Goal: Task Accomplishment & Management: Use online tool/utility

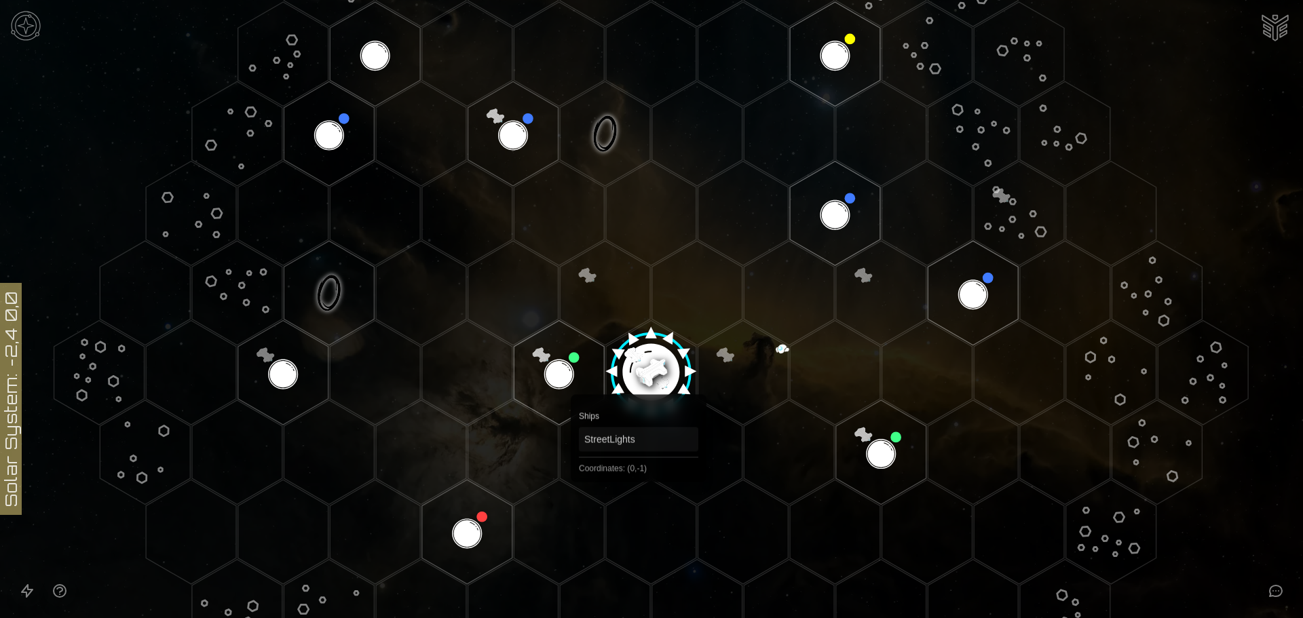
scroll to position [204, 0]
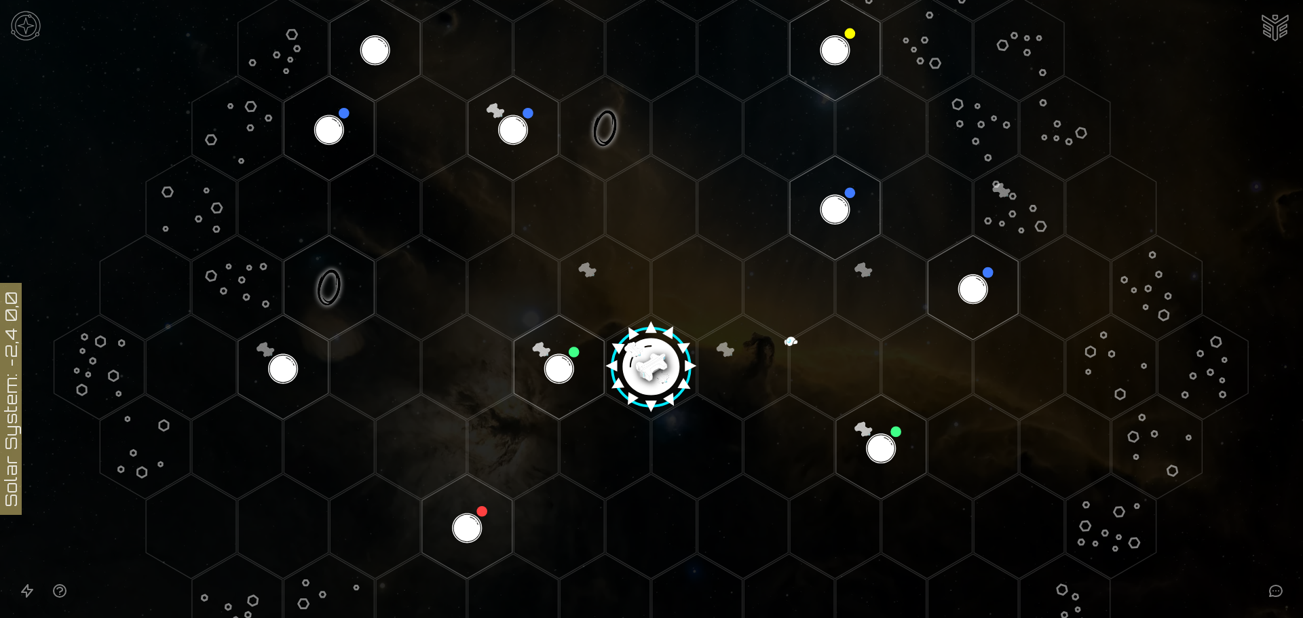
click at [653, 366] on image at bounding box center [651, 362] width 107 height 107
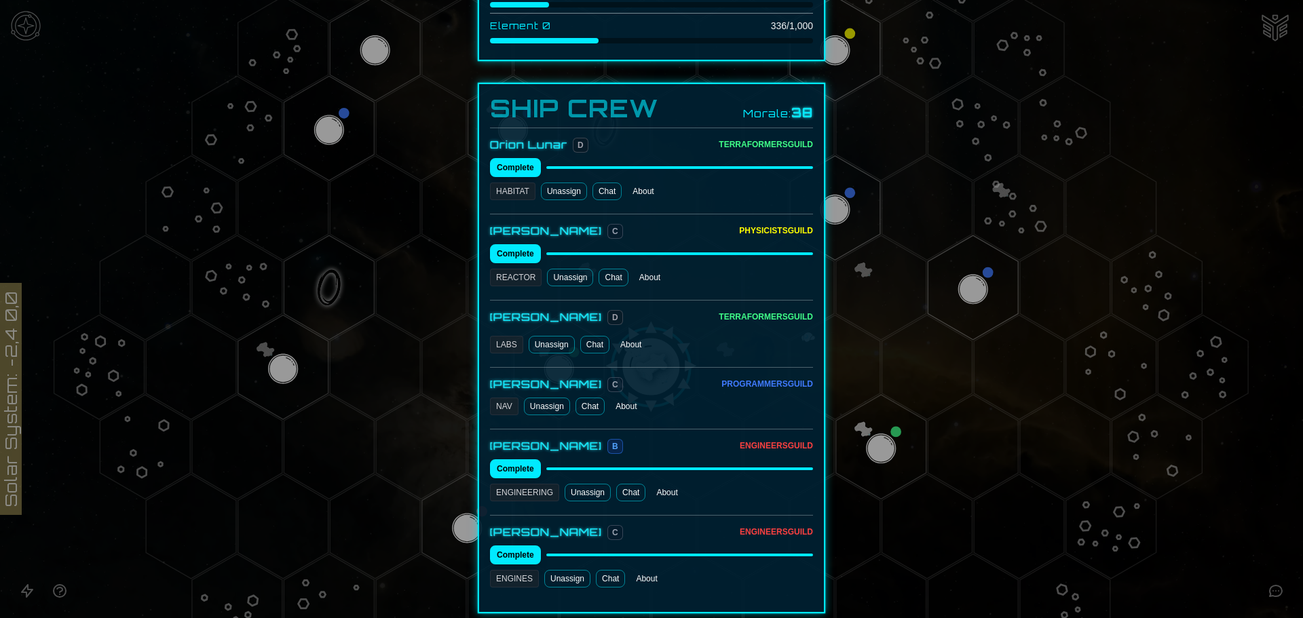
scroll to position [611, 0]
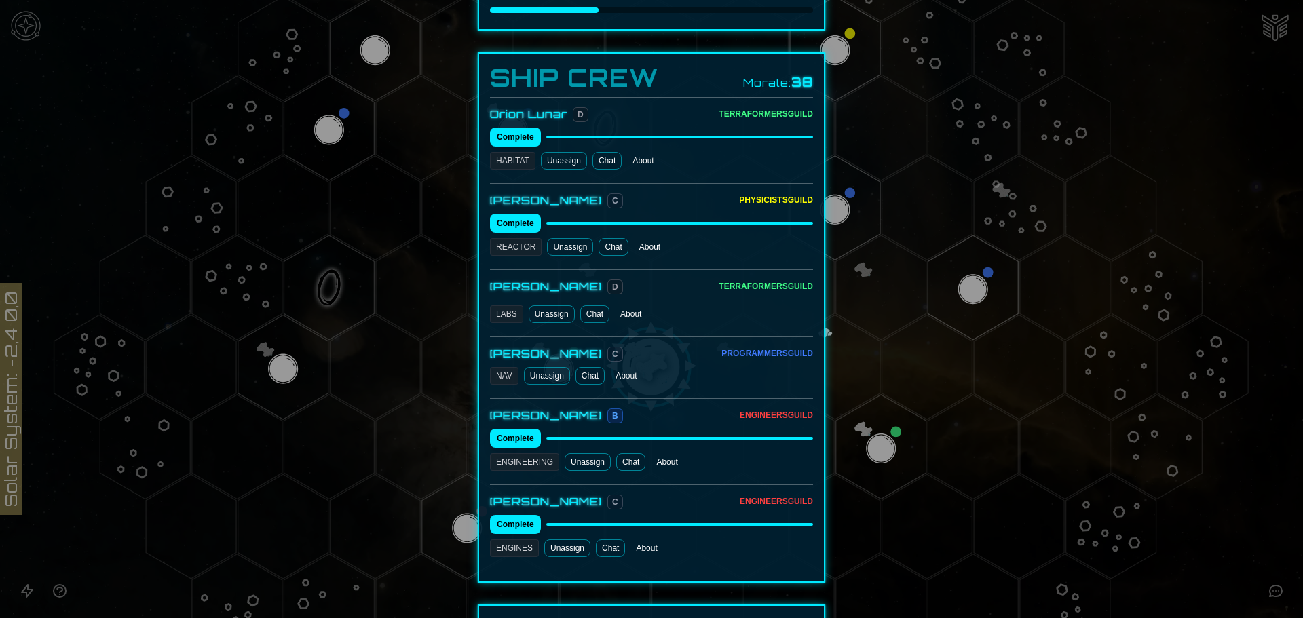
click at [587, 305] on link "Chat" at bounding box center [594, 314] width 29 height 18
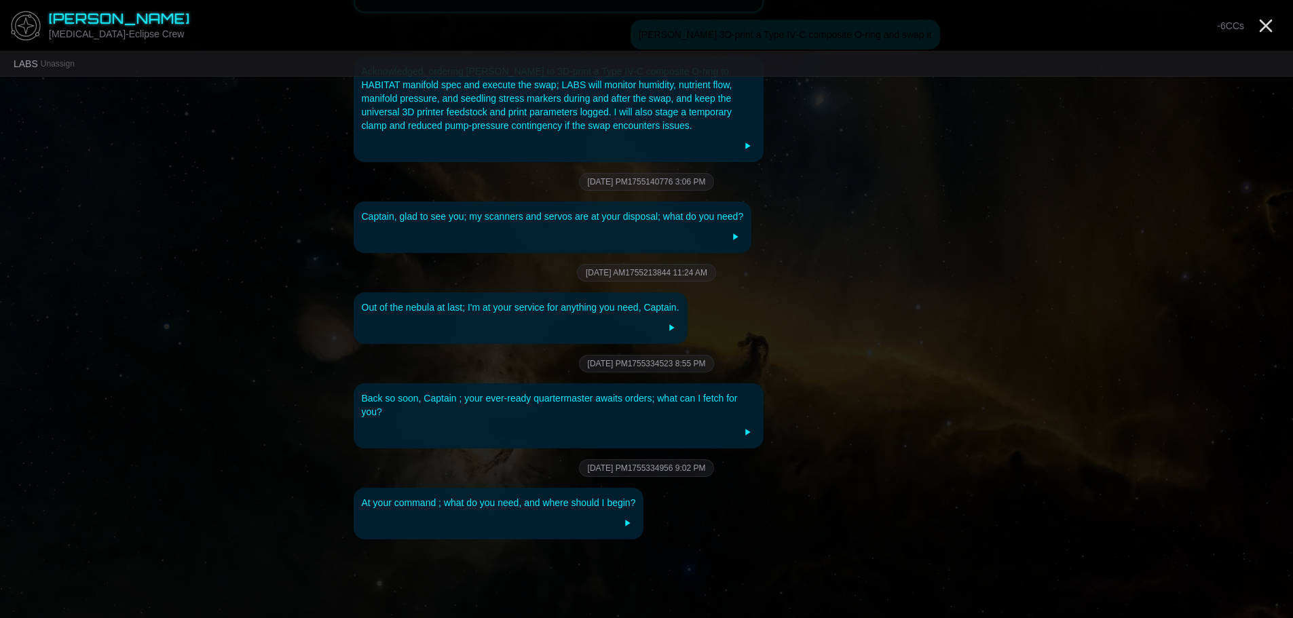
scroll to position [2404, 0]
click at [574, 493] on div "At your command ; what do you need, and where should I begin?" at bounding box center [499, 500] width 274 height 14
click at [571, 457] on div "Aug 16, 2025 PM1755334956 9:02 PM" at bounding box center [647, 466] width 586 height 18
click at [611, 493] on div "At your command ; what do you need, and where should I begin?" at bounding box center [499, 500] width 274 height 14
click at [613, 493] on div "At your command ; what do you need, and where should I begin?" at bounding box center [499, 500] width 274 height 14
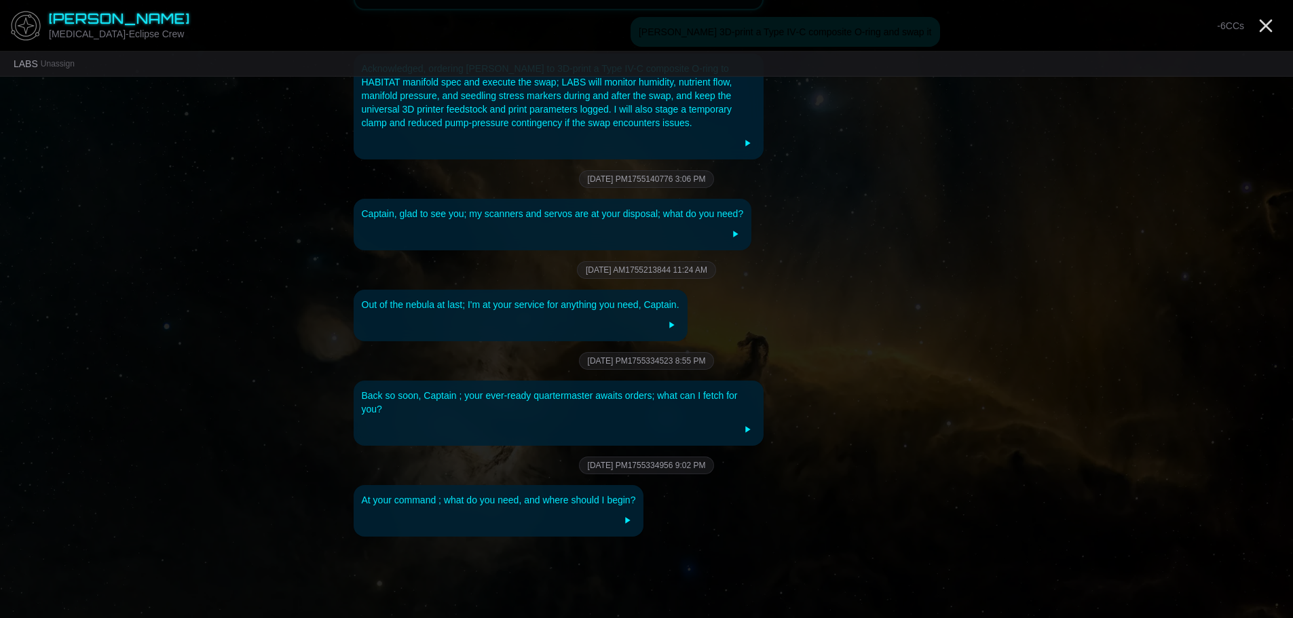
click at [61, 69] on div "LABS Unassign" at bounding box center [44, 64] width 61 height 14
click at [28, 64] on div "LABS Unassign" at bounding box center [44, 64] width 61 height 14
drag, startPoint x: 176, startPoint y: 174, endPoint x: 210, endPoint y: 170, distance: 34.2
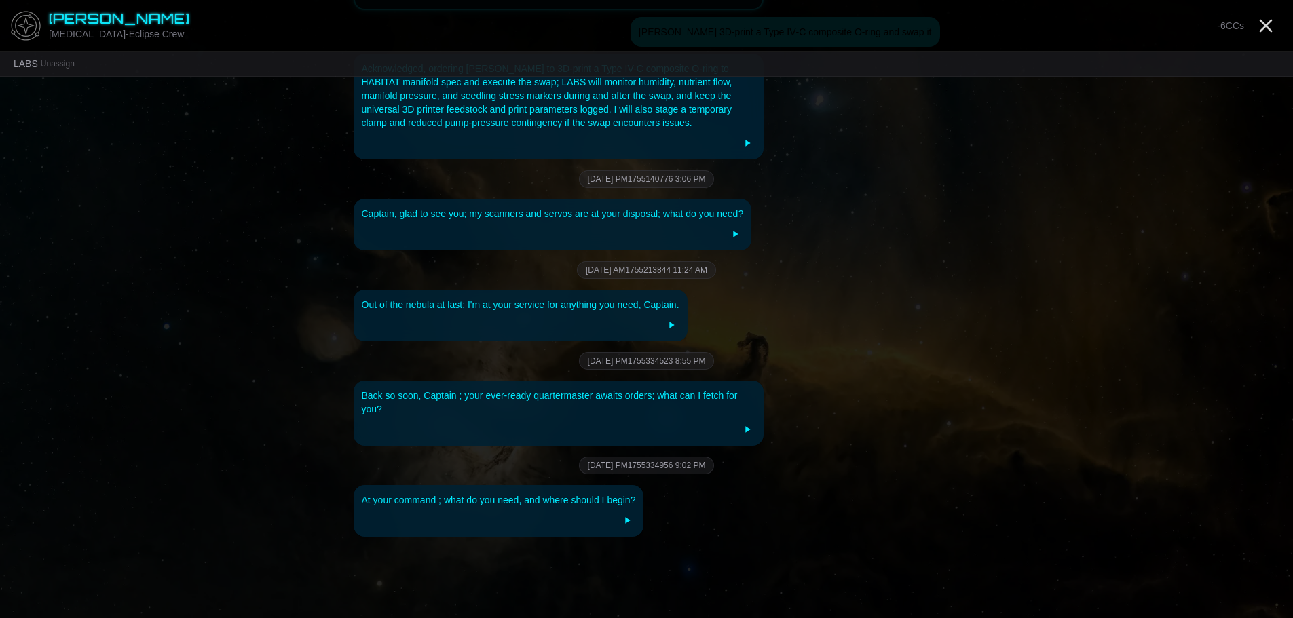
click at [1266, 12] on div "Ilan Archer HMS-Eclipse Crew -6 CCs" at bounding box center [646, 26] width 1293 height 52
click at [1265, 32] on icon "Close" at bounding box center [1266, 26] width 22 height 22
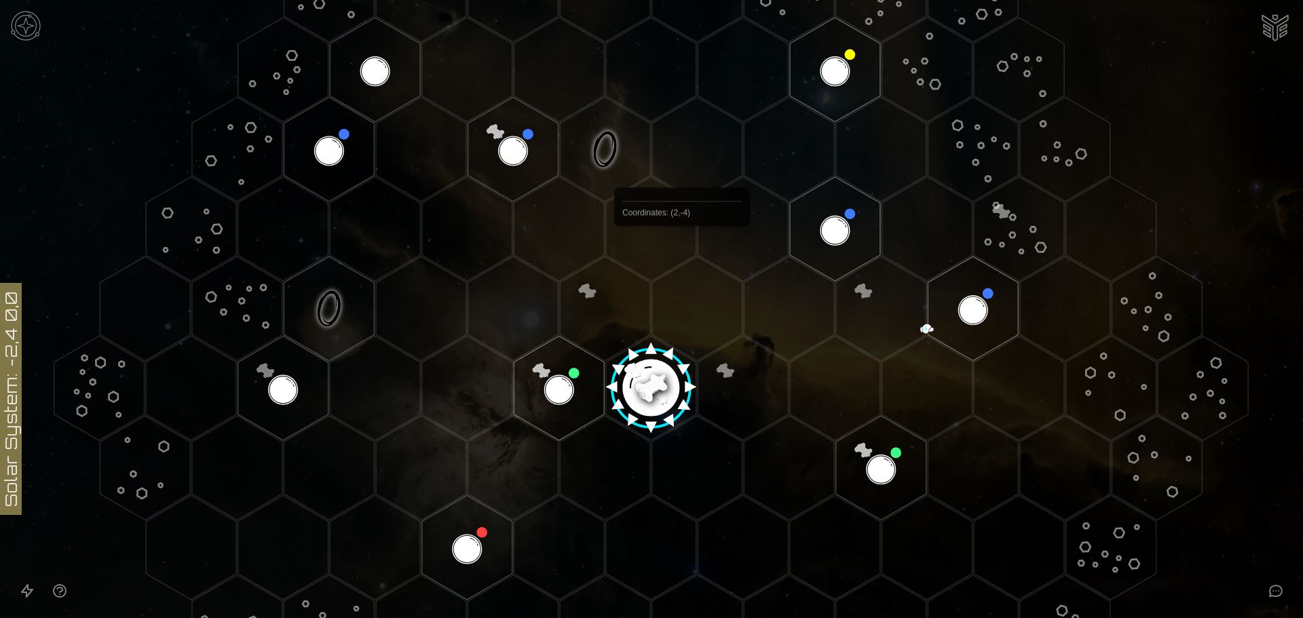
scroll to position [204, 0]
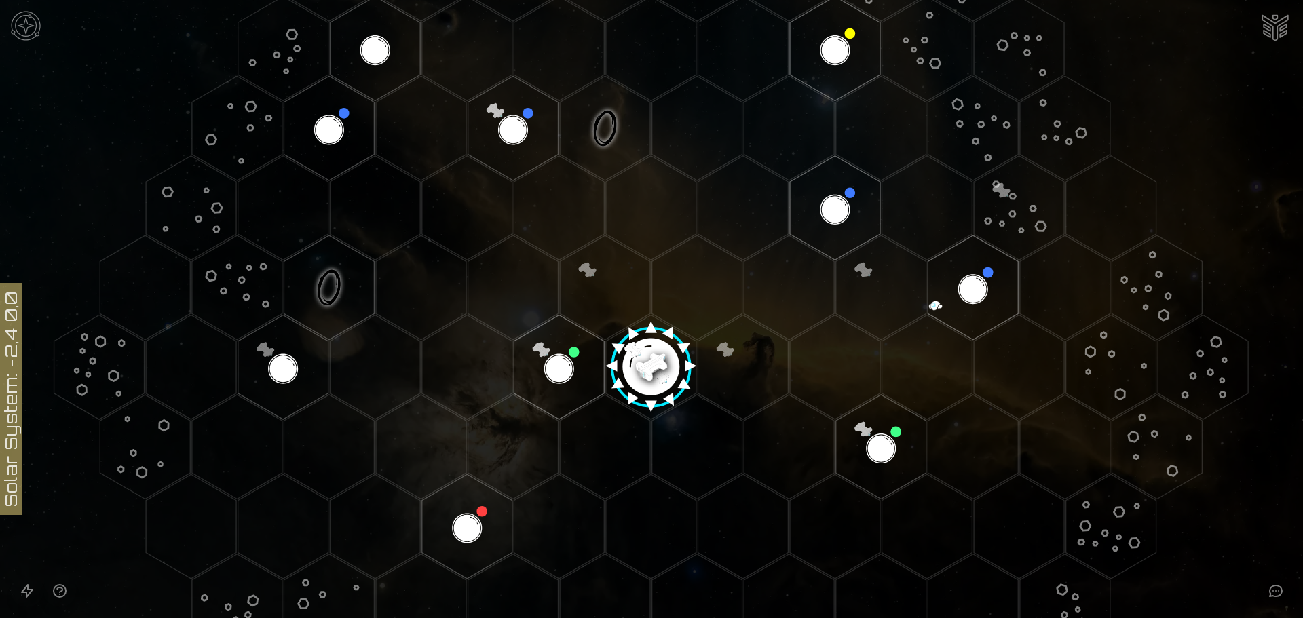
click at [656, 363] on image at bounding box center [651, 362] width 107 height 107
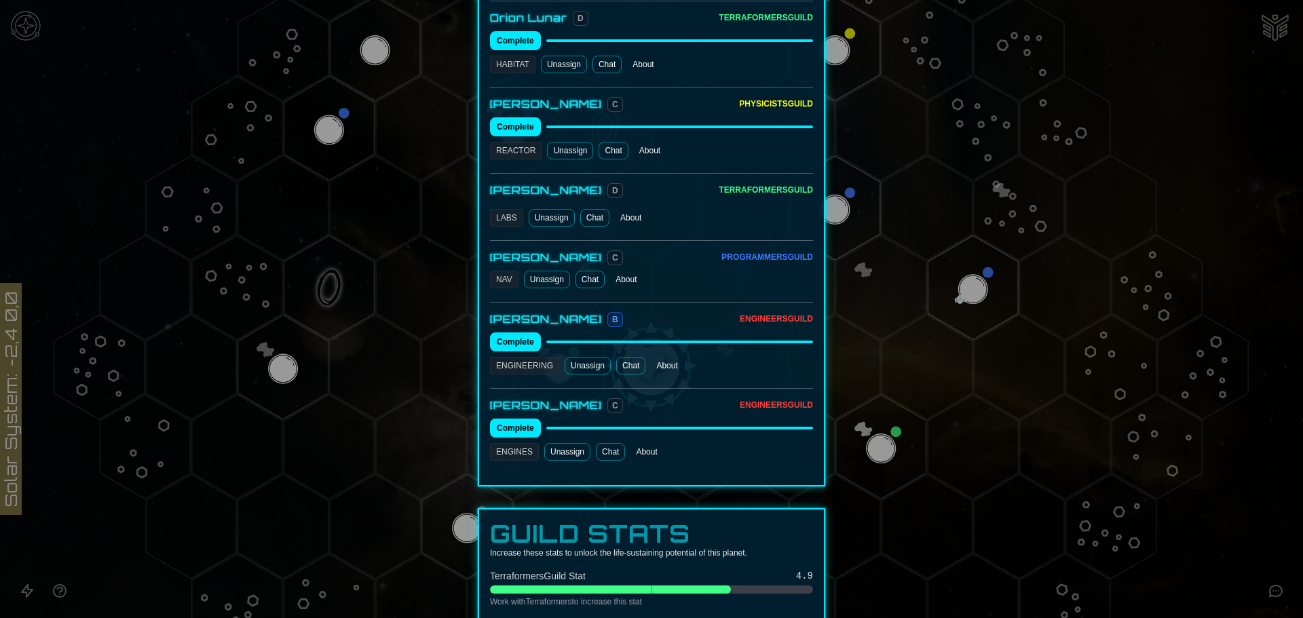
scroll to position [746, 0]
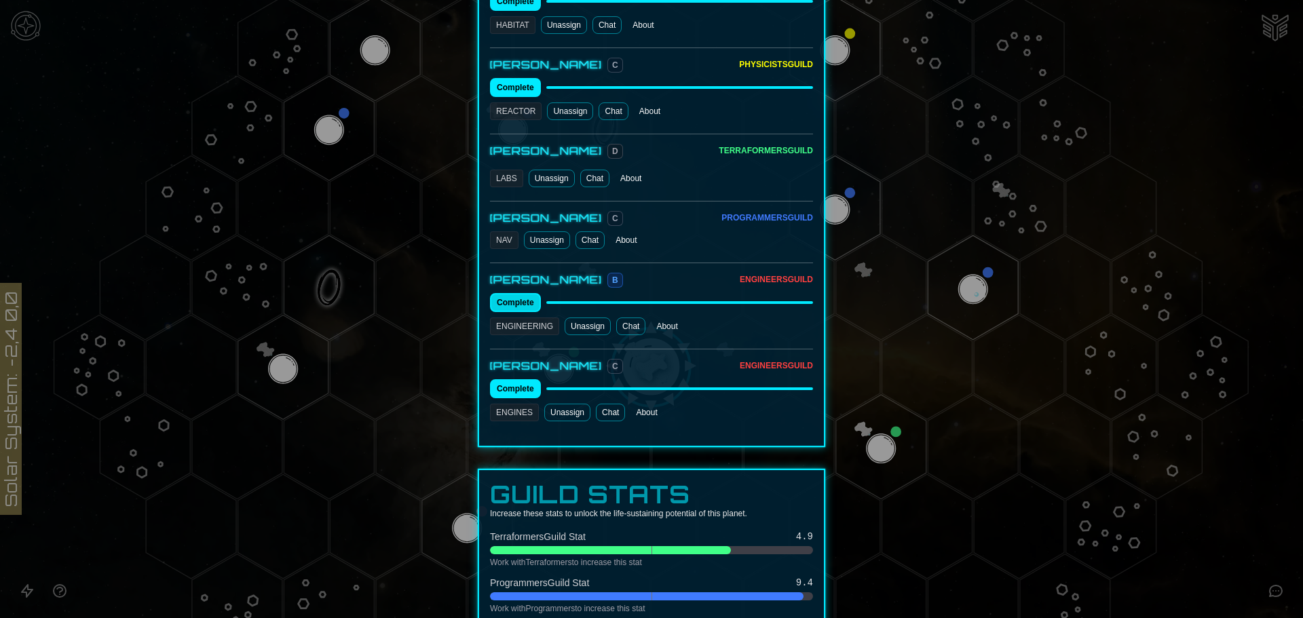
click at [510, 293] on button "Complete" at bounding box center [515, 302] width 51 height 19
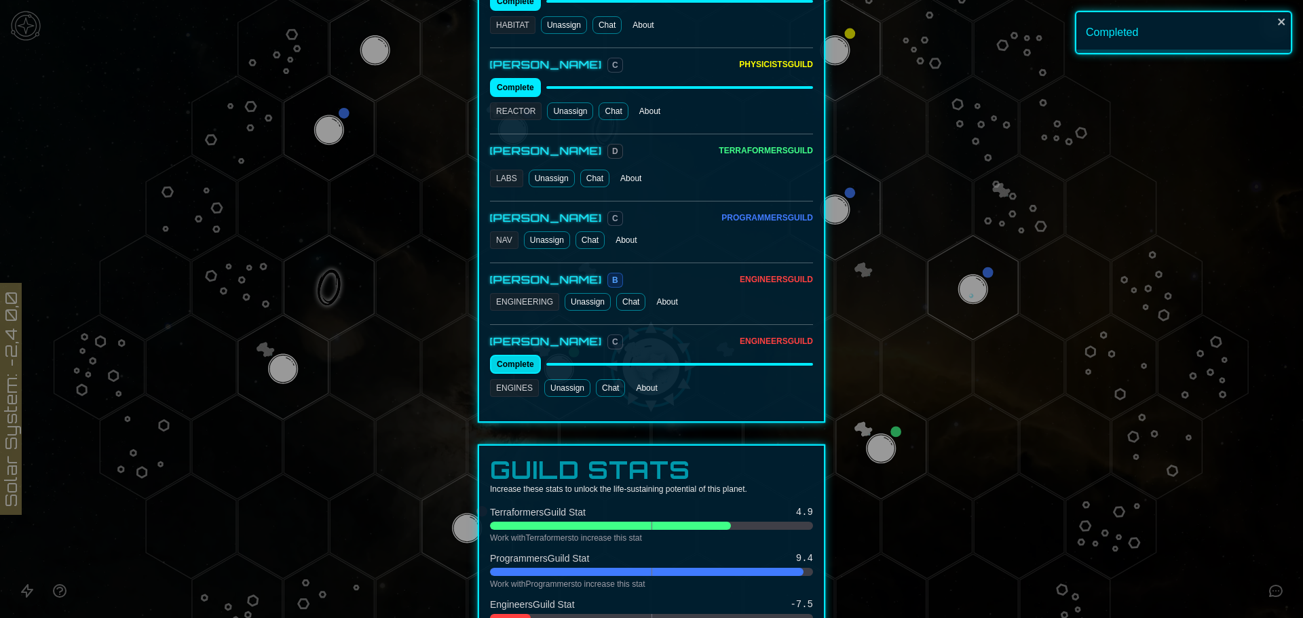
click at [510, 355] on button "Complete" at bounding box center [515, 364] width 51 height 19
click at [508, 355] on button "Complete" at bounding box center [515, 364] width 51 height 19
click at [507, 355] on button "Complete" at bounding box center [515, 364] width 51 height 19
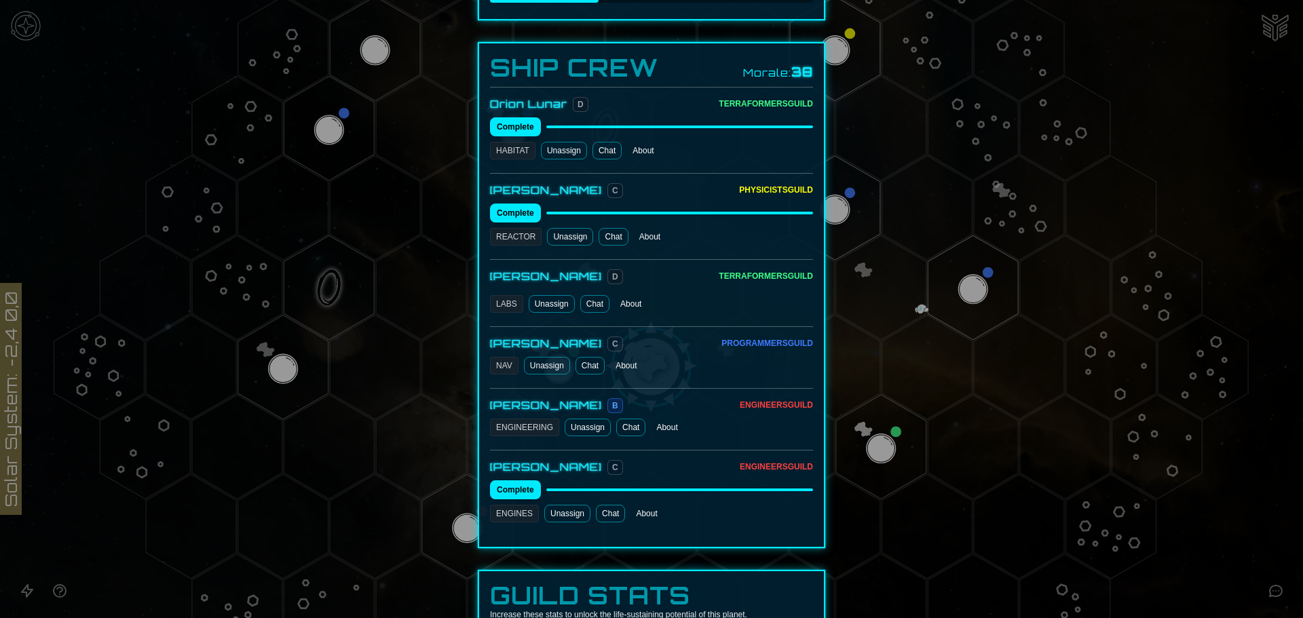
scroll to position [611, 0]
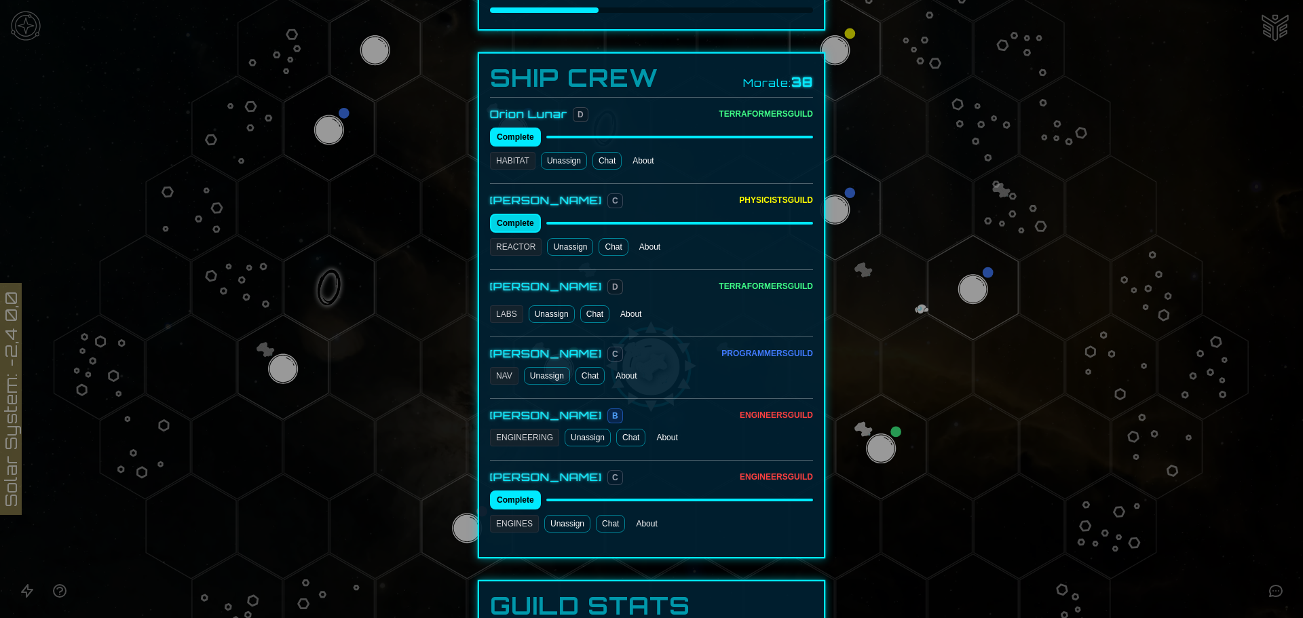
click at [512, 214] on button "Complete" at bounding box center [515, 223] width 51 height 19
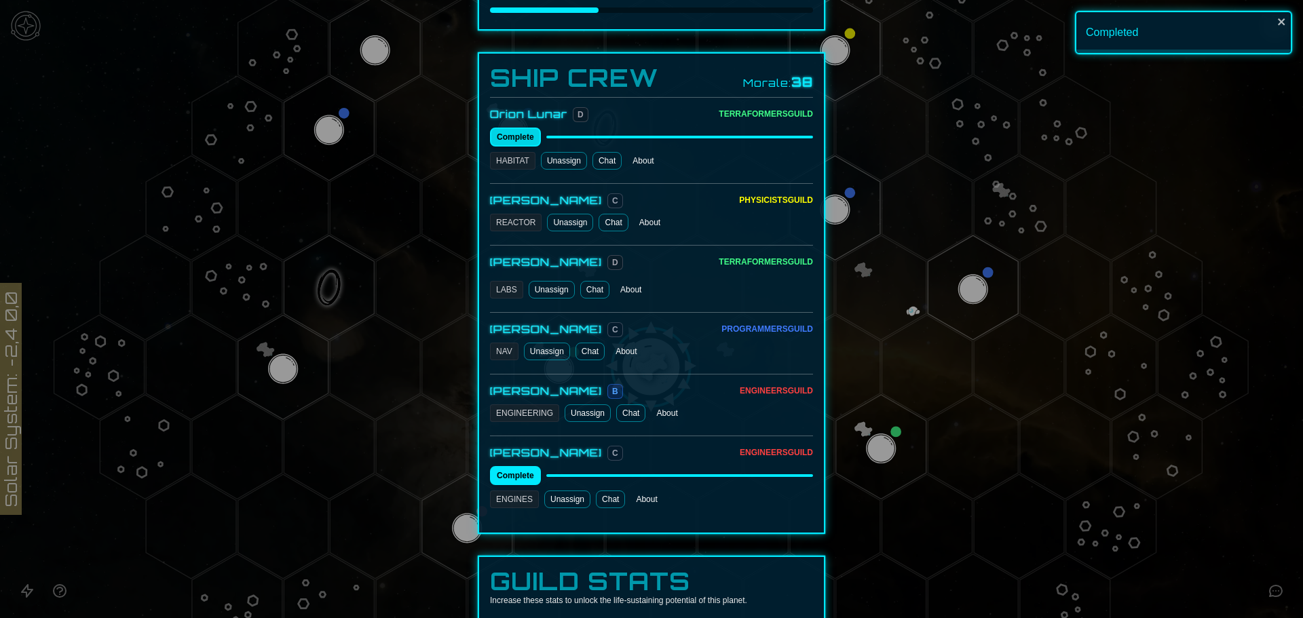
click at [515, 128] on button "Complete" at bounding box center [515, 137] width 51 height 19
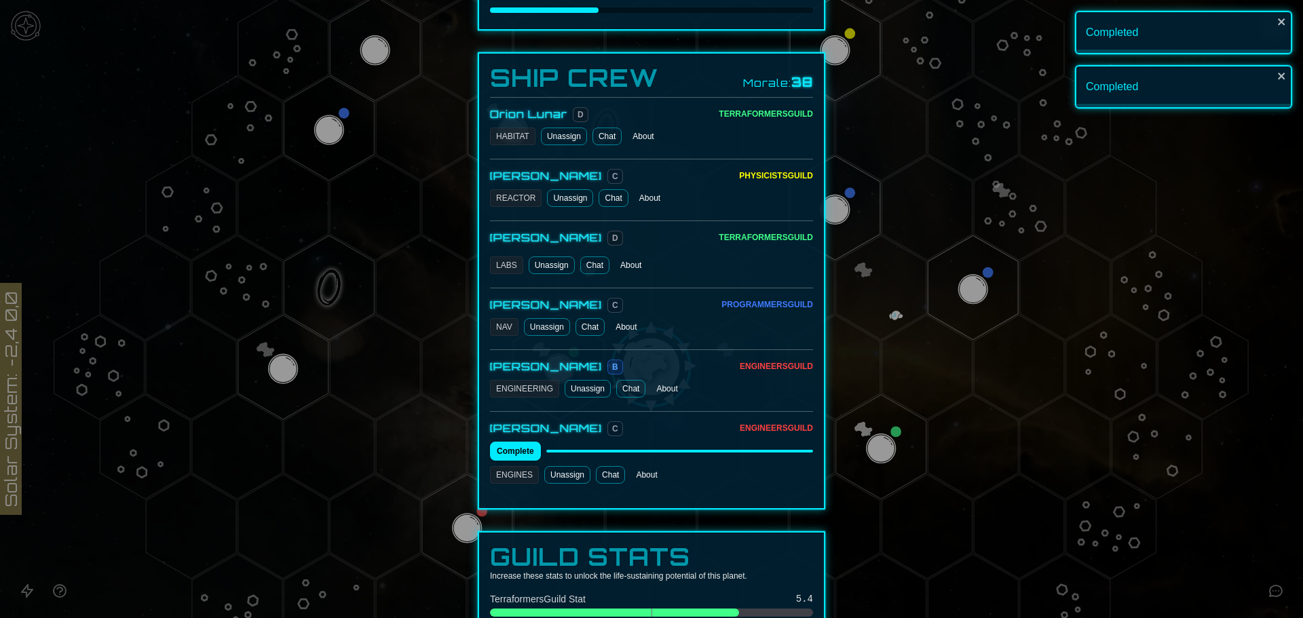
click at [605, 128] on link "Chat" at bounding box center [606, 137] width 29 height 18
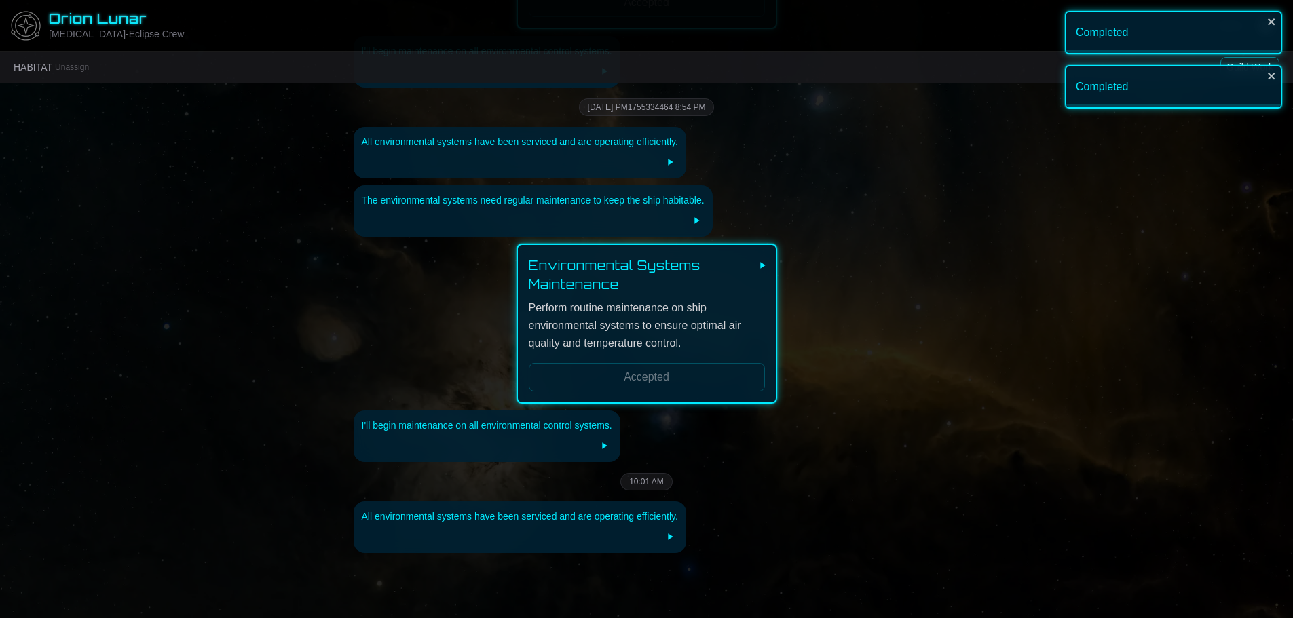
scroll to position [3025, 0]
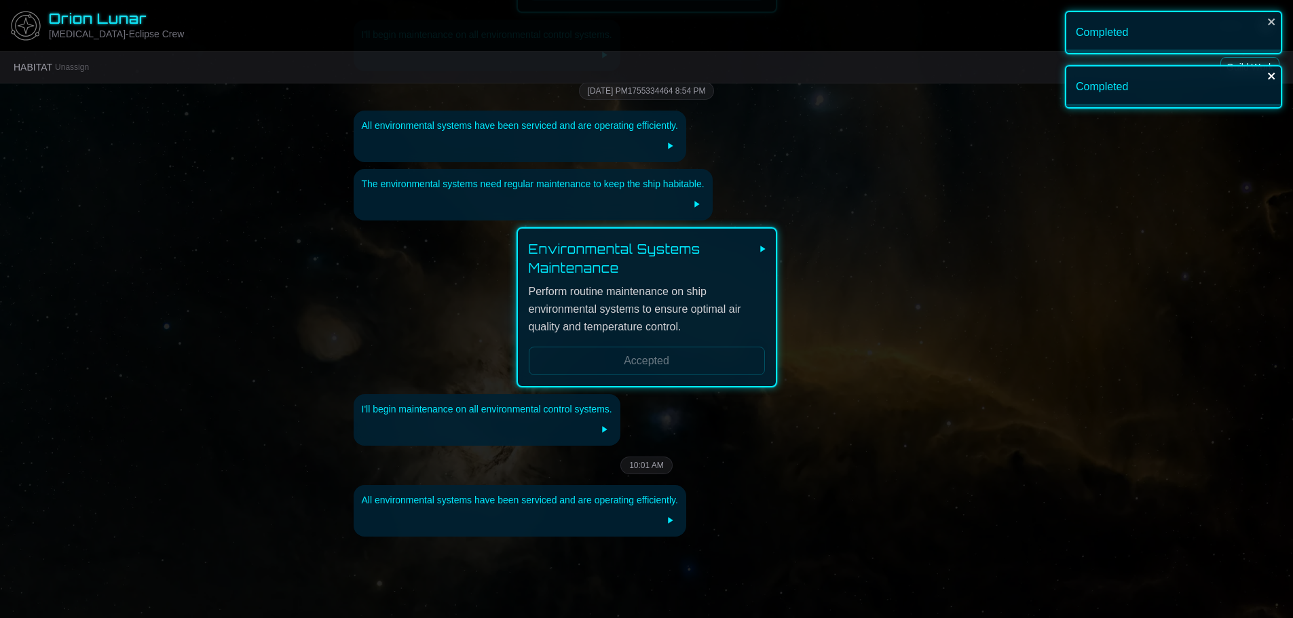
click at [1274, 73] on icon "close" at bounding box center [1271, 76] width 9 height 11
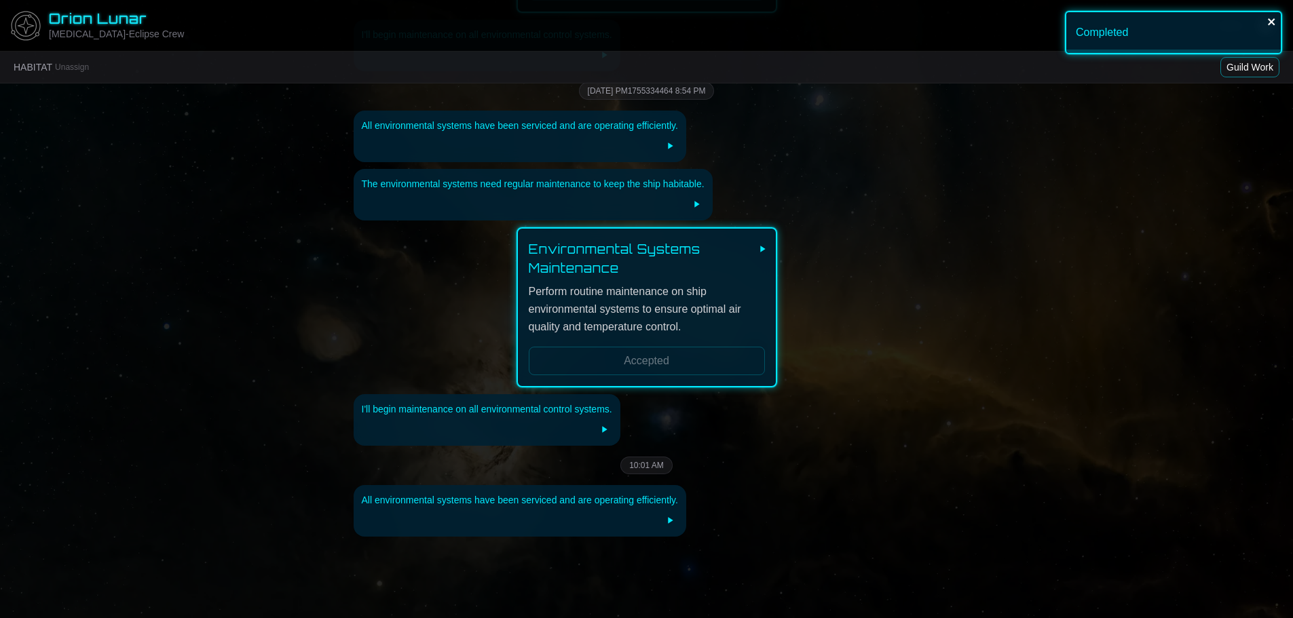
click at [1270, 22] on icon "close" at bounding box center [1270, 21] width 7 height 7
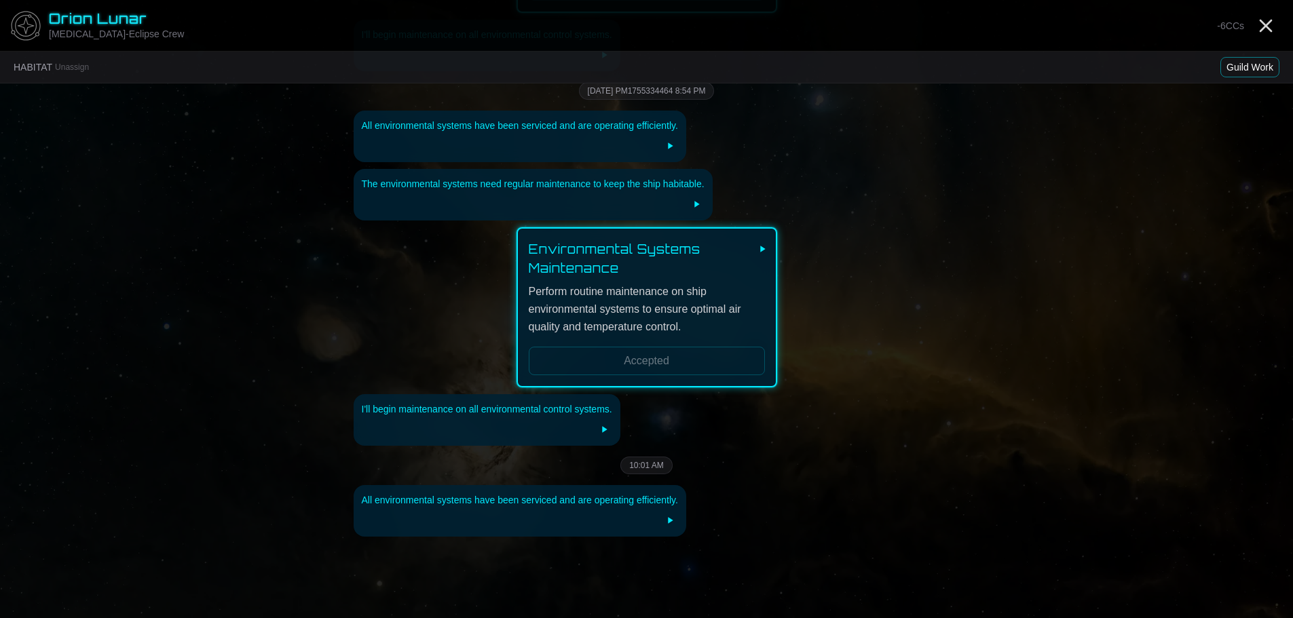
click at [1262, 75] on button "Guild Work" at bounding box center [1249, 67] width 59 height 20
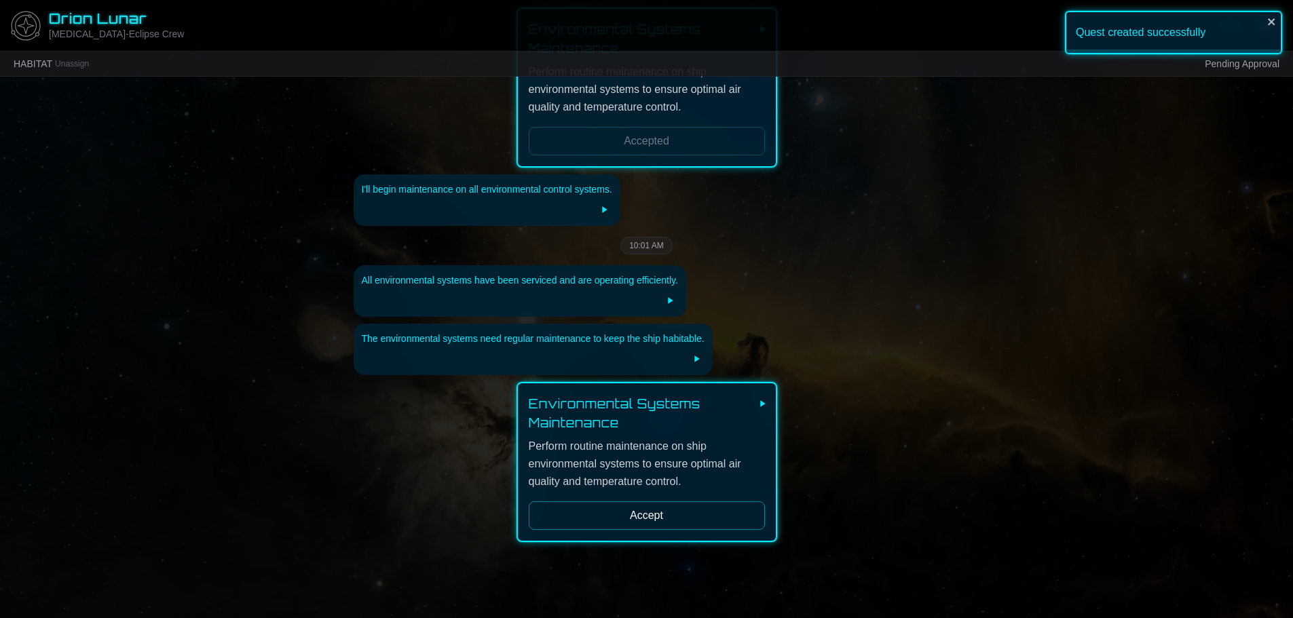
scroll to position [3251, 0]
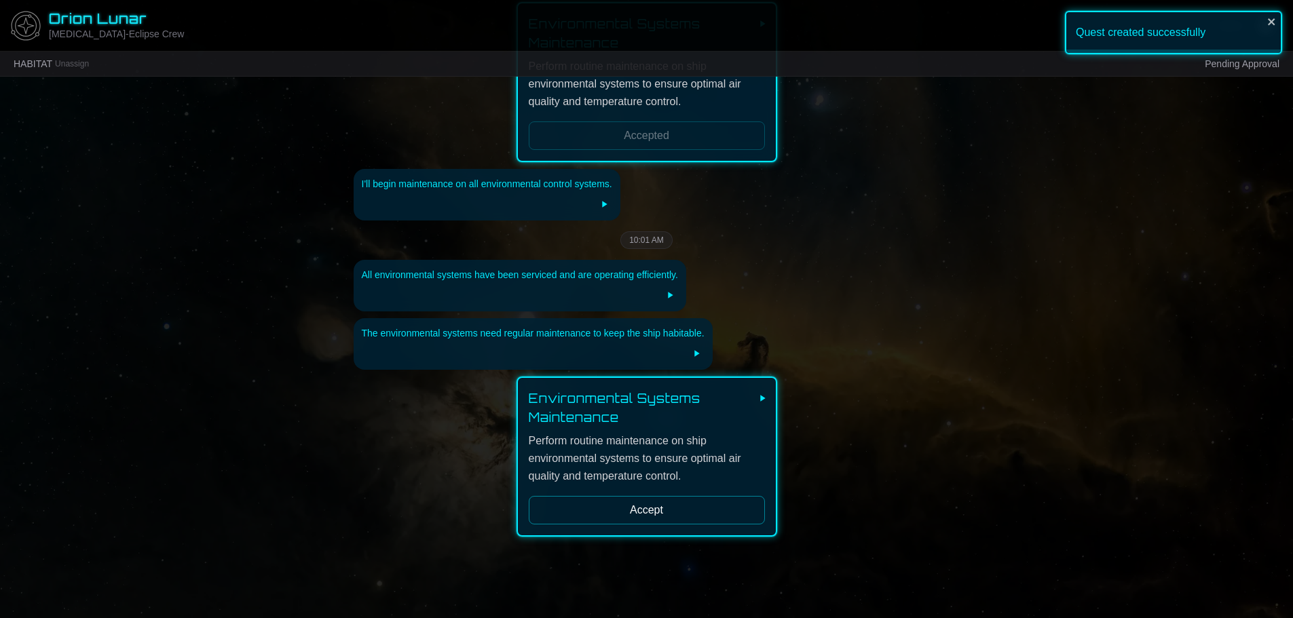
click at [641, 496] on button "Accept" at bounding box center [647, 510] width 236 height 28
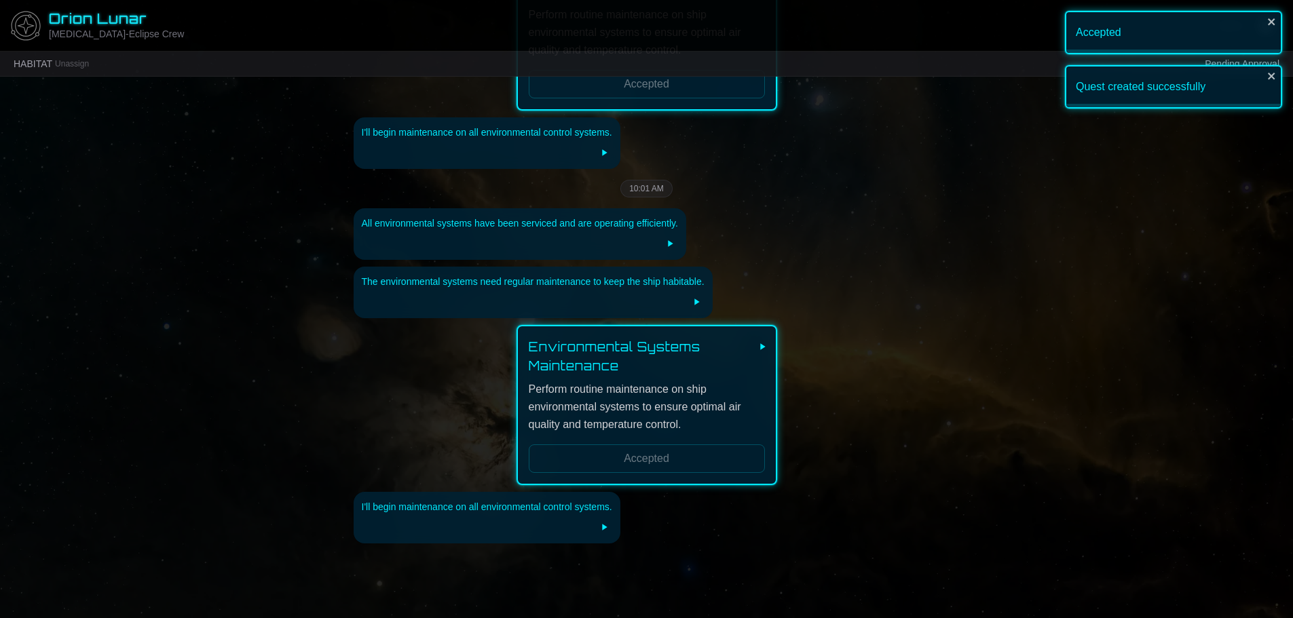
scroll to position [3309, 0]
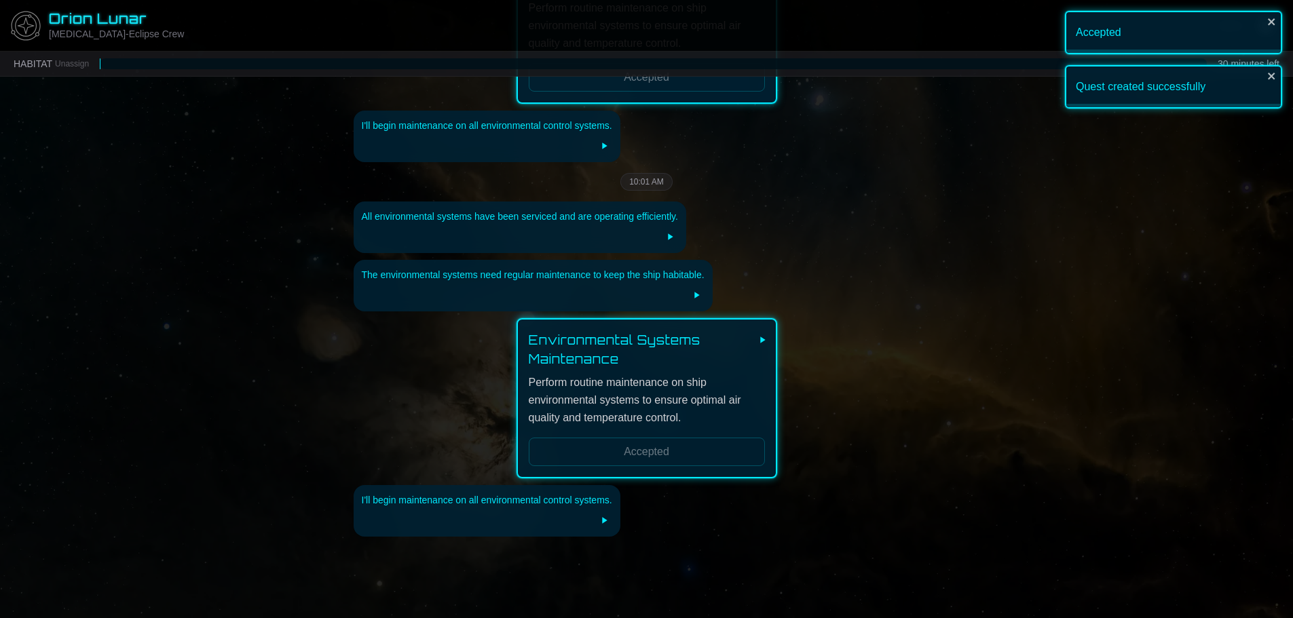
click at [1267, 22] on div "Accepted" at bounding box center [1173, 32] width 217 height 43
click at [1274, 77] on icon "close" at bounding box center [1271, 76] width 9 height 11
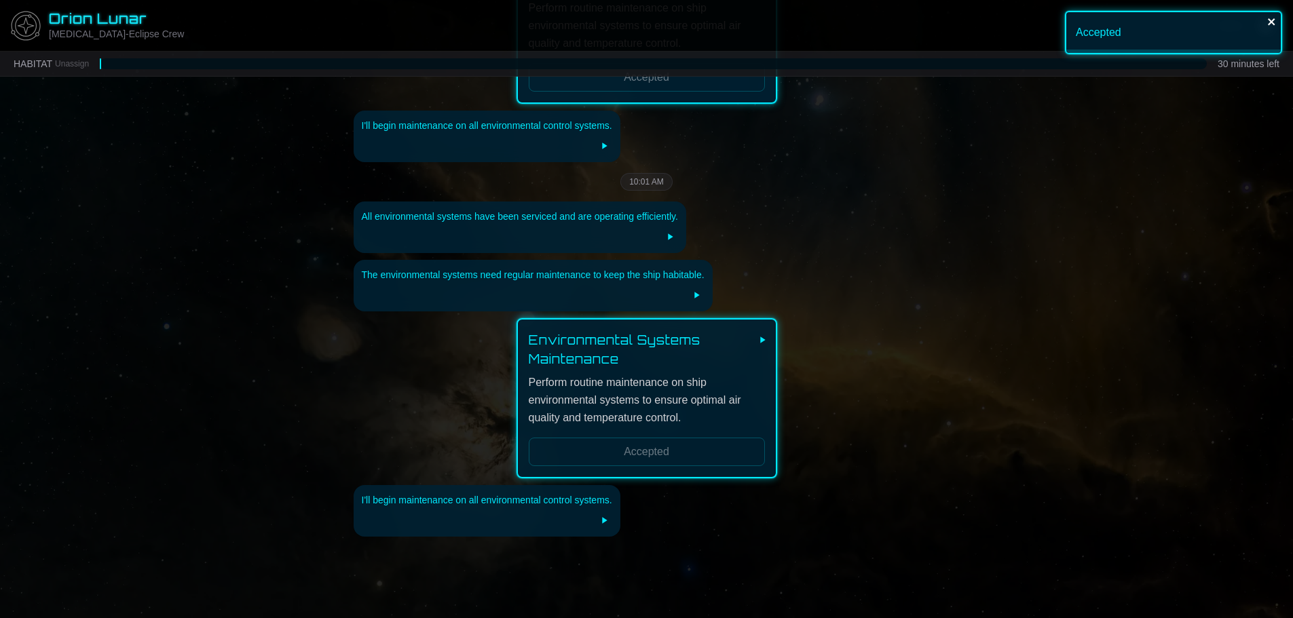
click at [1271, 22] on icon "close" at bounding box center [1270, 21] width 7 height 7
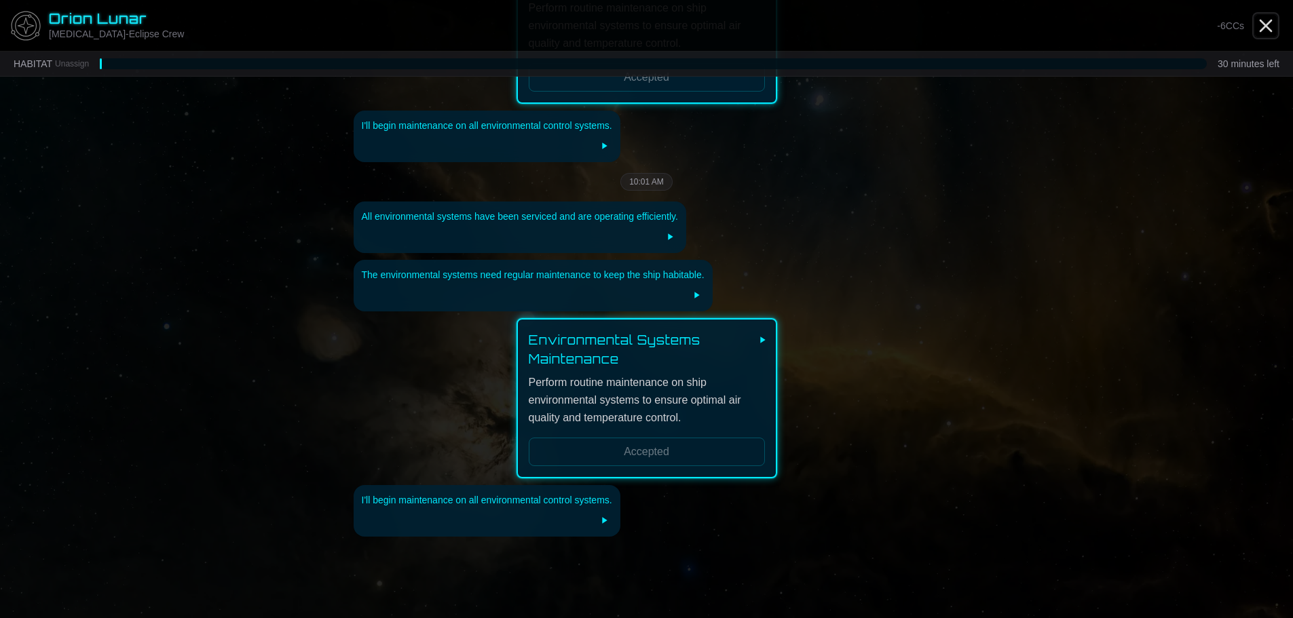
click at [1269, 24] on icon "Close" at bounding box center [1266, 26] width 22 height 22
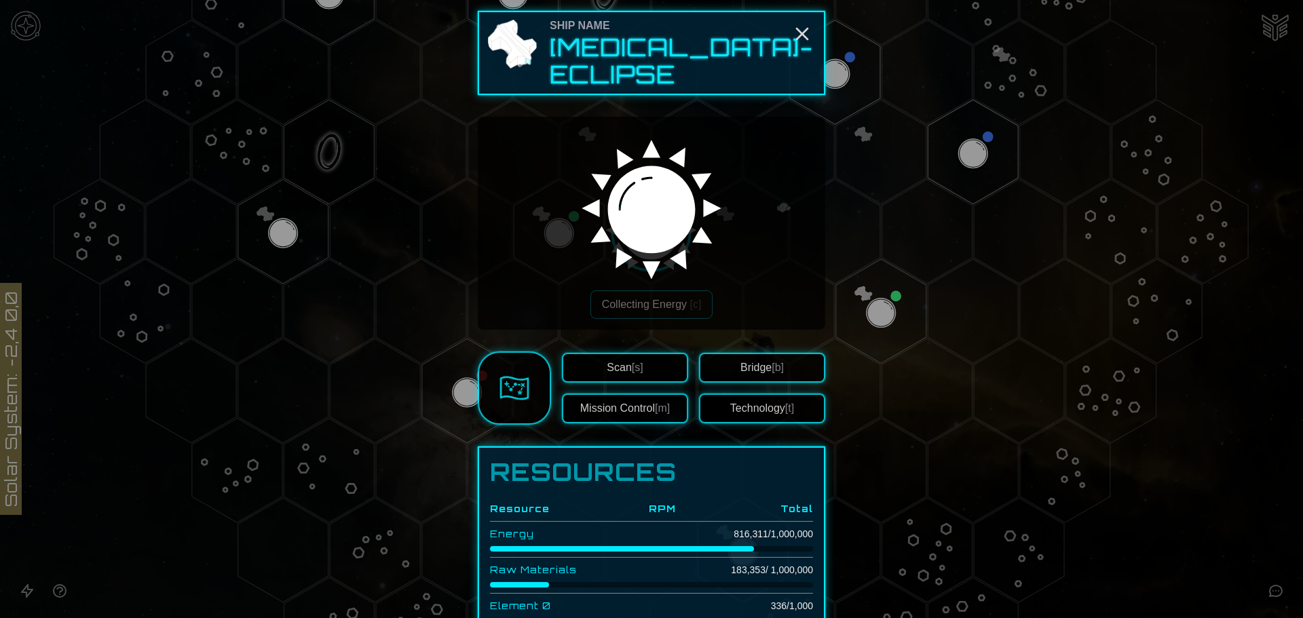
scroll to position [407, 0]
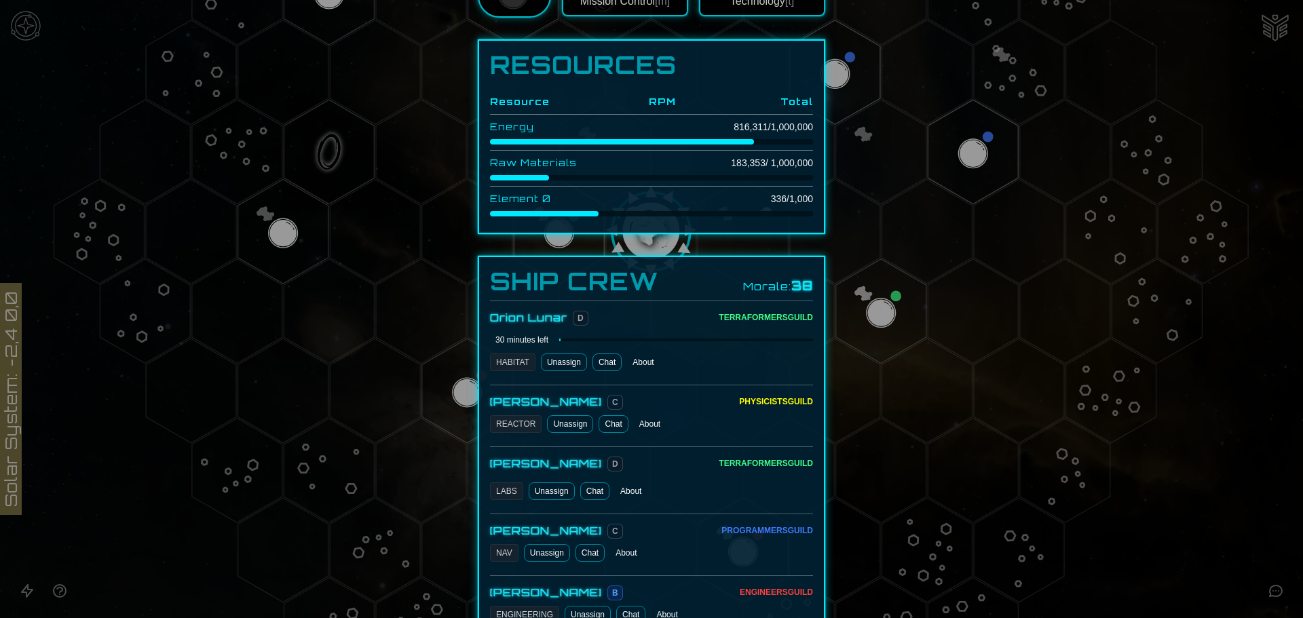
click at [605, 415] on link "Chat" at bounding box center [612, 424] width 29 height 18
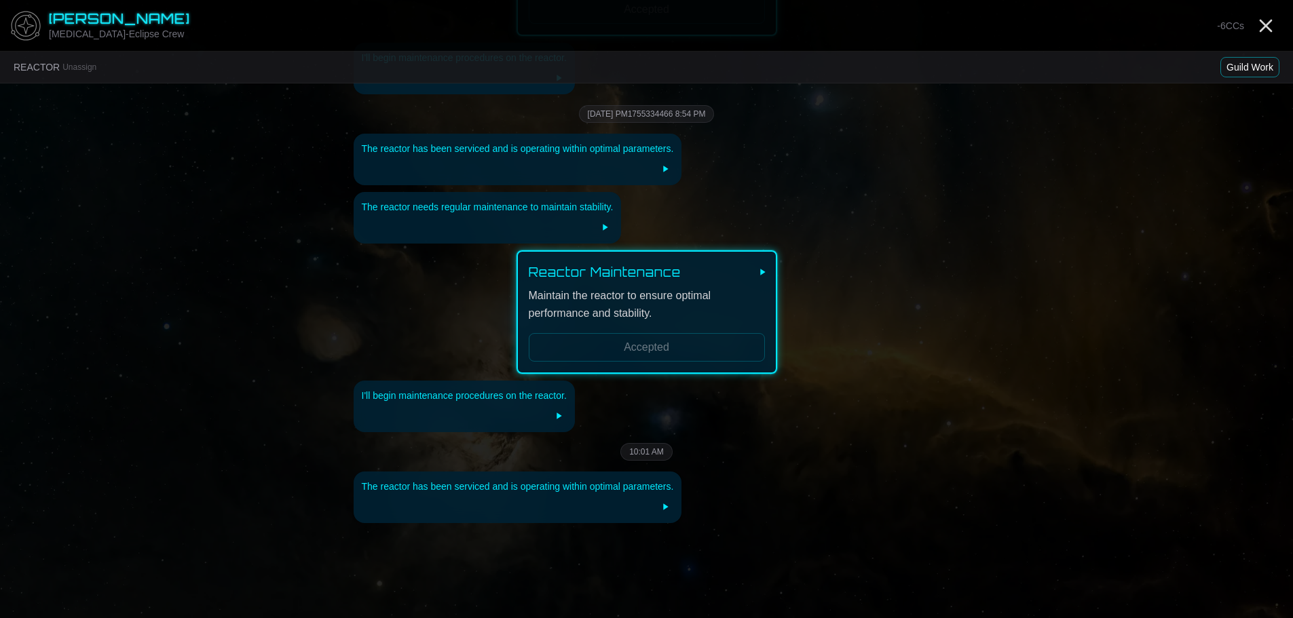
click at [1270, 62] on button "Guild Work" at bounding box center [1249, 67] width 59 height 20
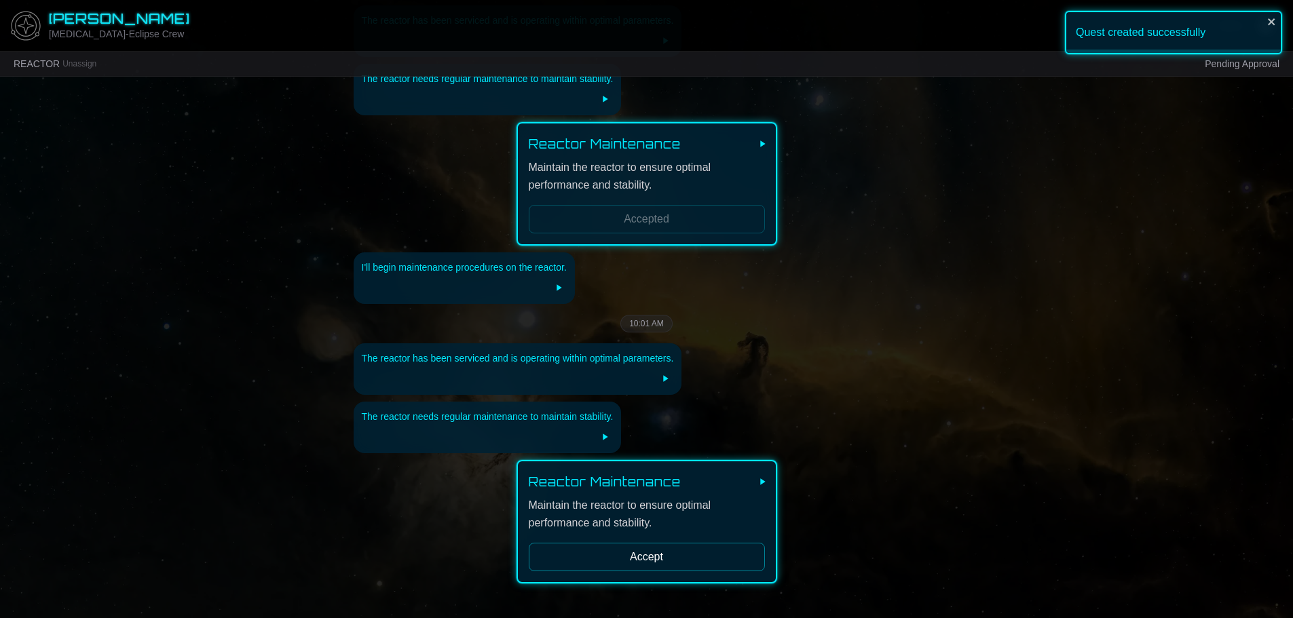
scroll to position [1768, 0]
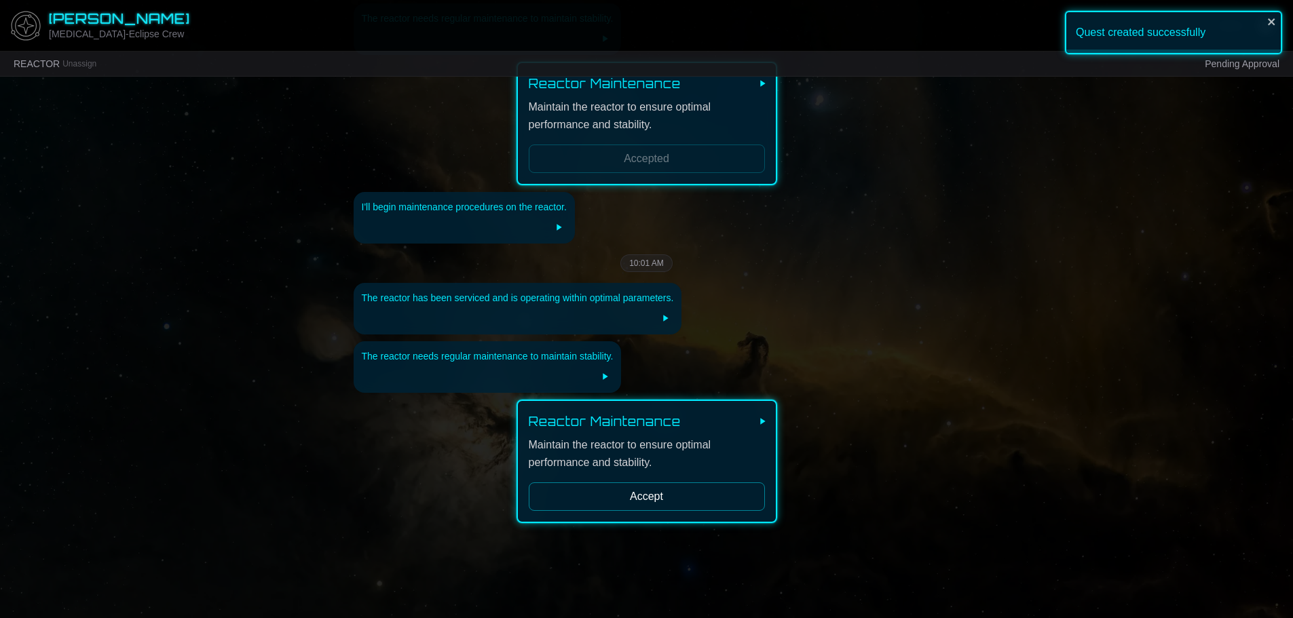
click at [657, 498] on div "Reactor Maintenance Maintain the reactor to ensure optimal performance and stab…" at bounding box center [646, 461] width 261 height 123
click at [661, 482] on button "Accept" at bounding box center [647, 496] width 236 height 28
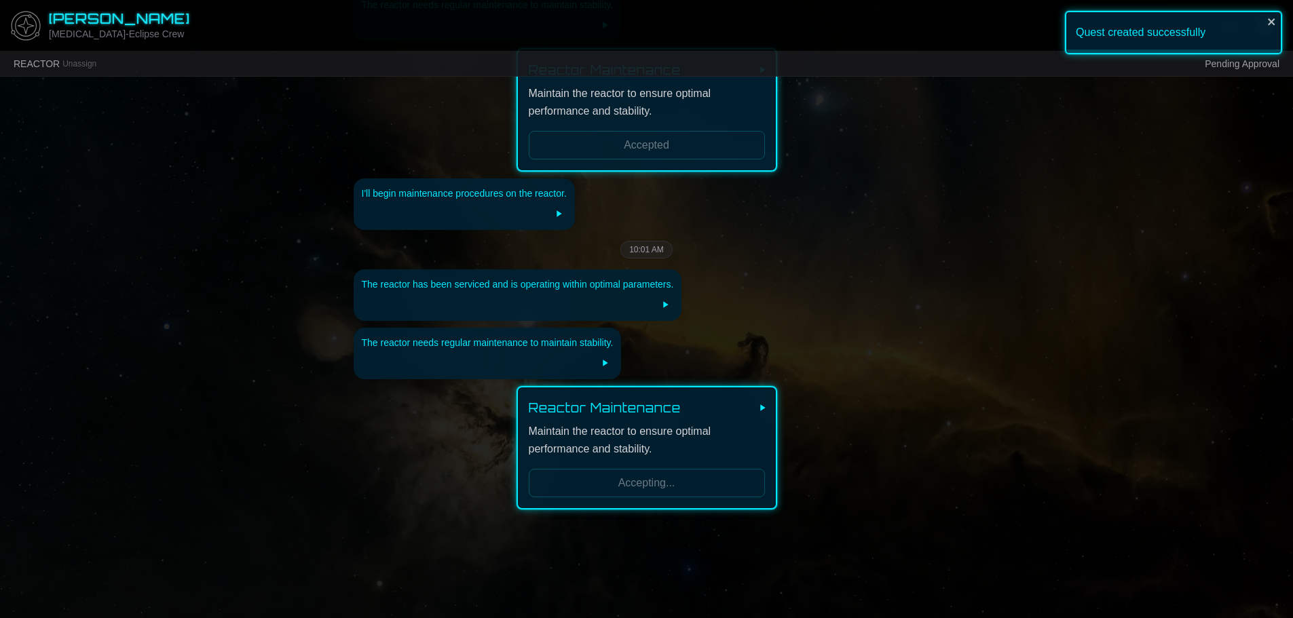
scroll to position [1826, 0]
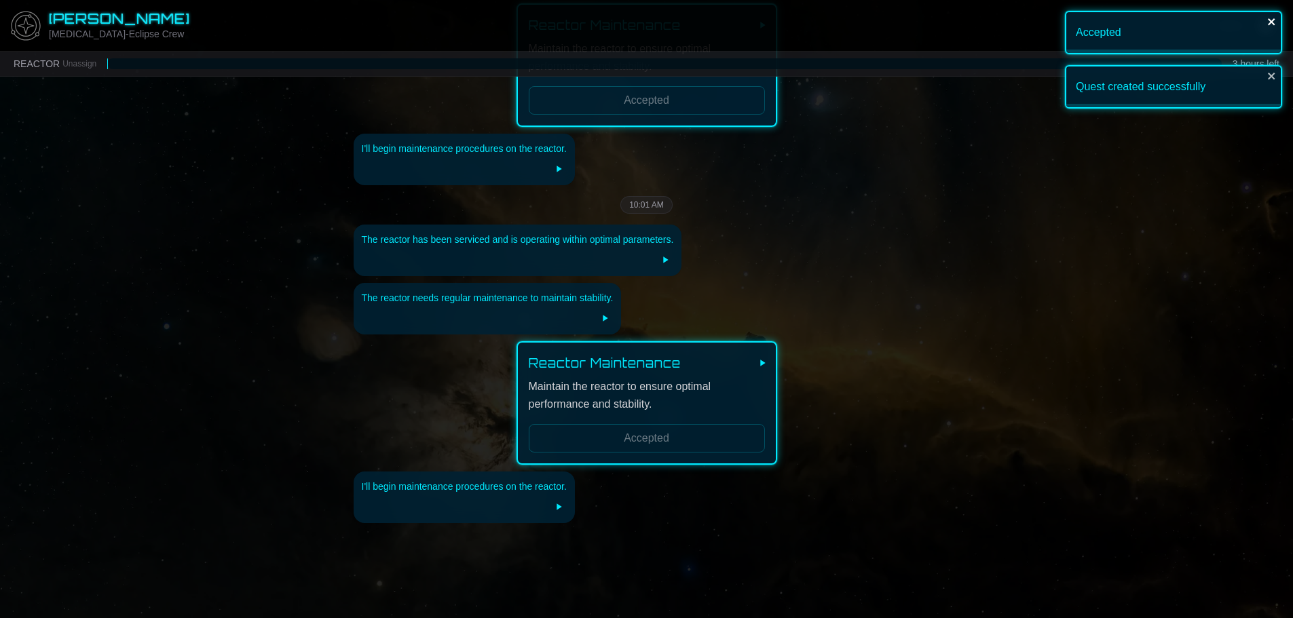
click at [1274, 22] on icon "close" at bounding box center [1271, 21] width 9 height 11
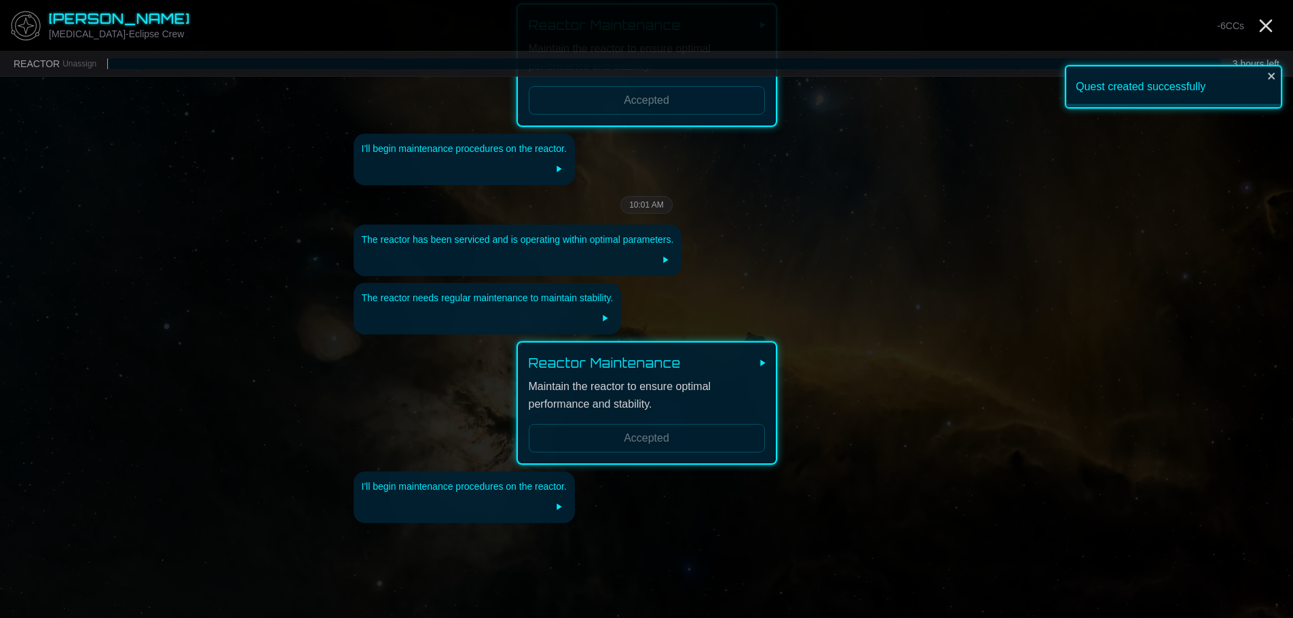
click at [1276, 75] on div "Quest created successfully" at bounding box center [1173, 86] width 217 height 43
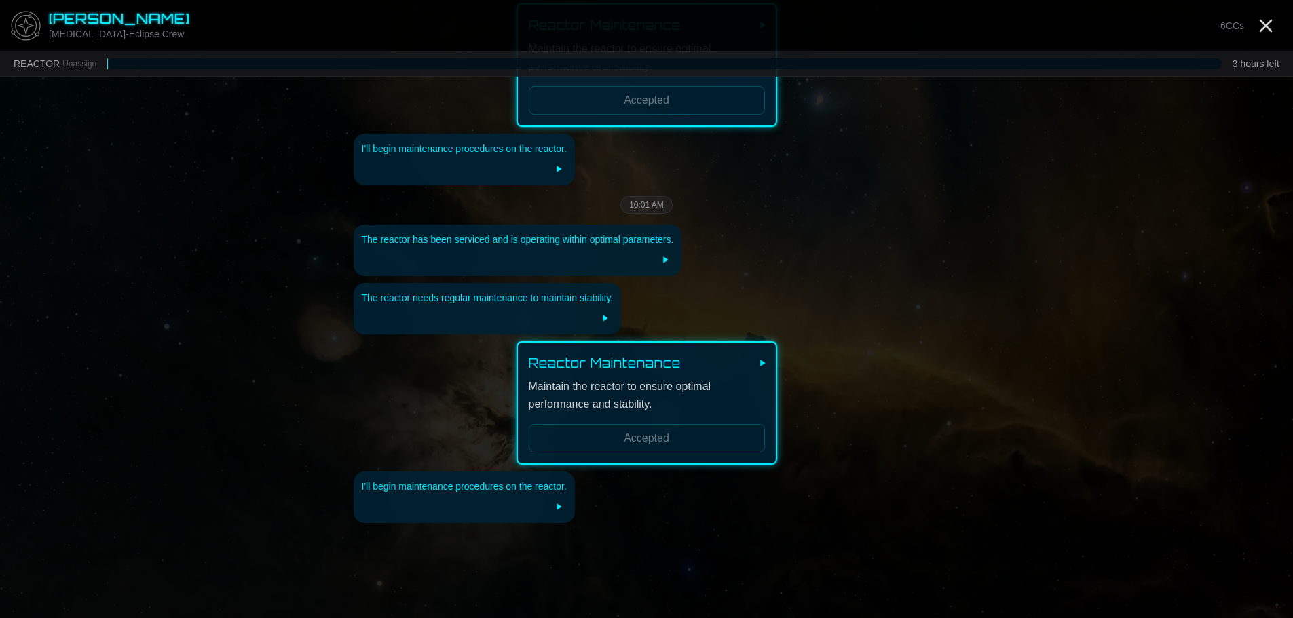
click at [1268, 27] on div "Quest created successfully" at bounding box center [1173, 38] width 217 height 54
click at [1268, 27] on line "Close" at bounding box center [1265, 25] width 11 height 11
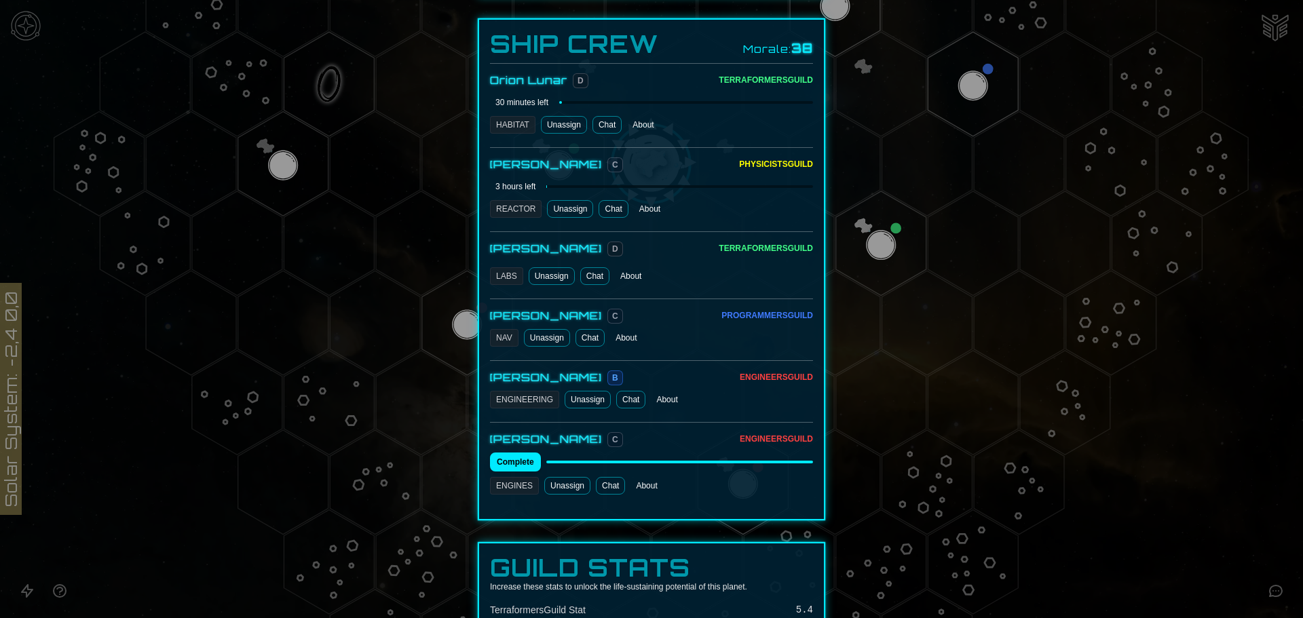
scroll to position [679, 0]
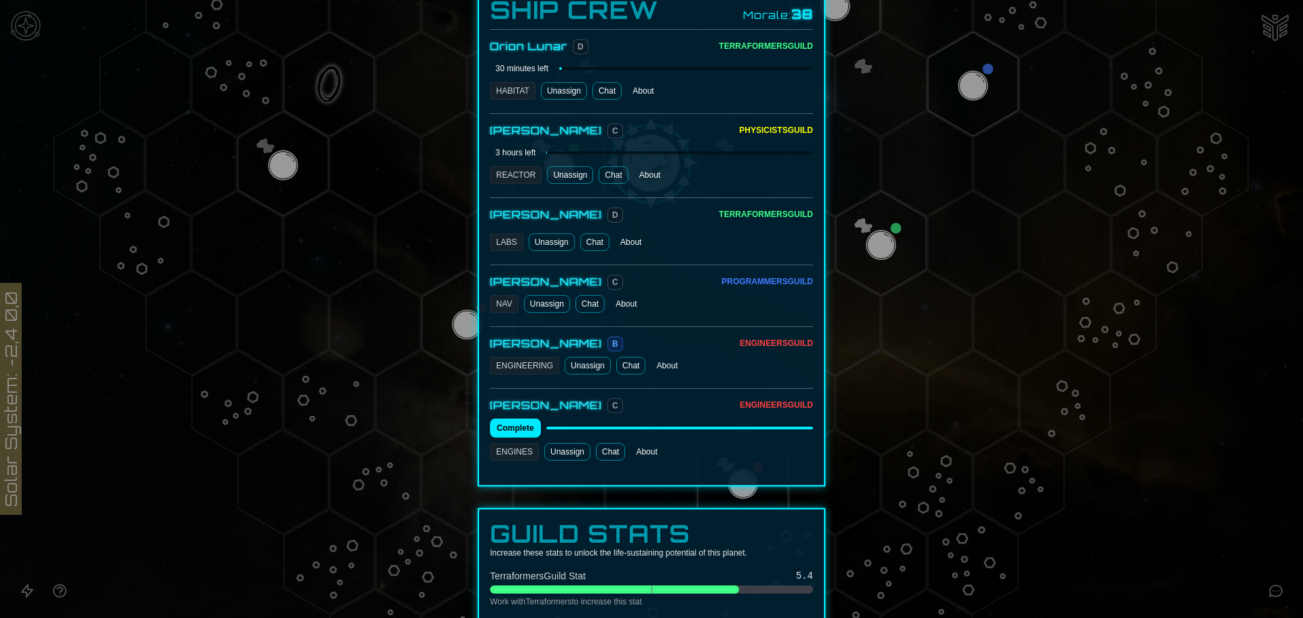
click at [596, 233] on link "Chat" at bounding box center [594, 242] width 29 height 18
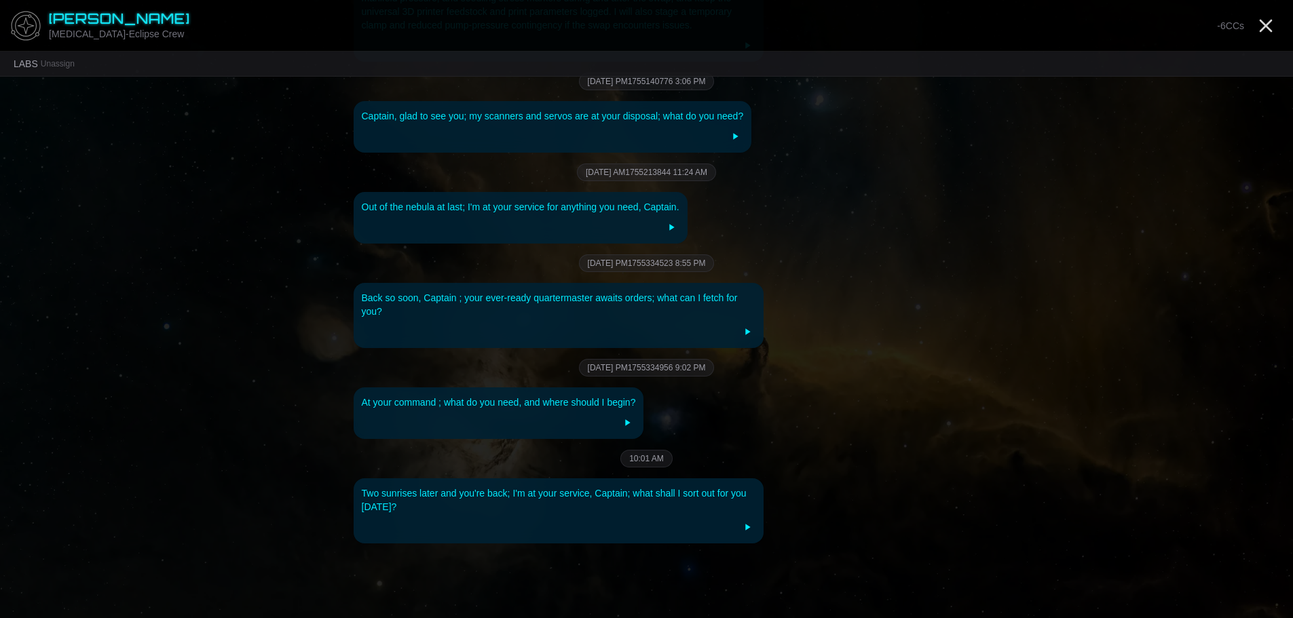
scroll to position [2508, 0]
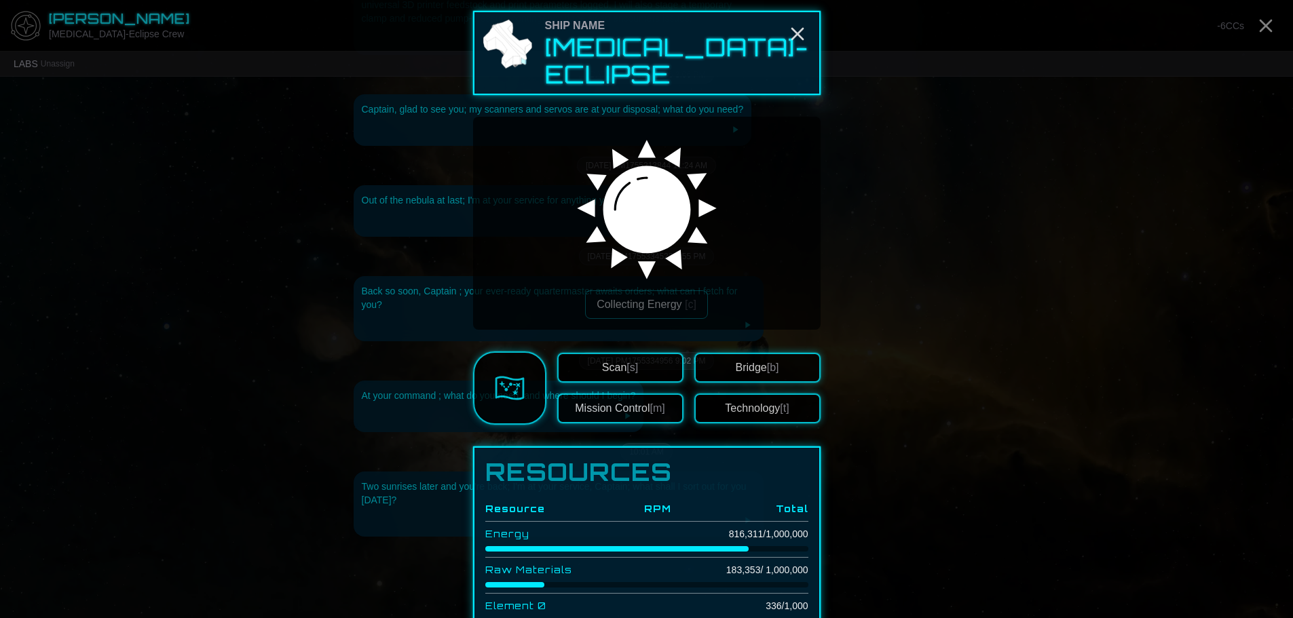
click at [977, 220] on div at bounding box center [646, 309] width 1293 height 618
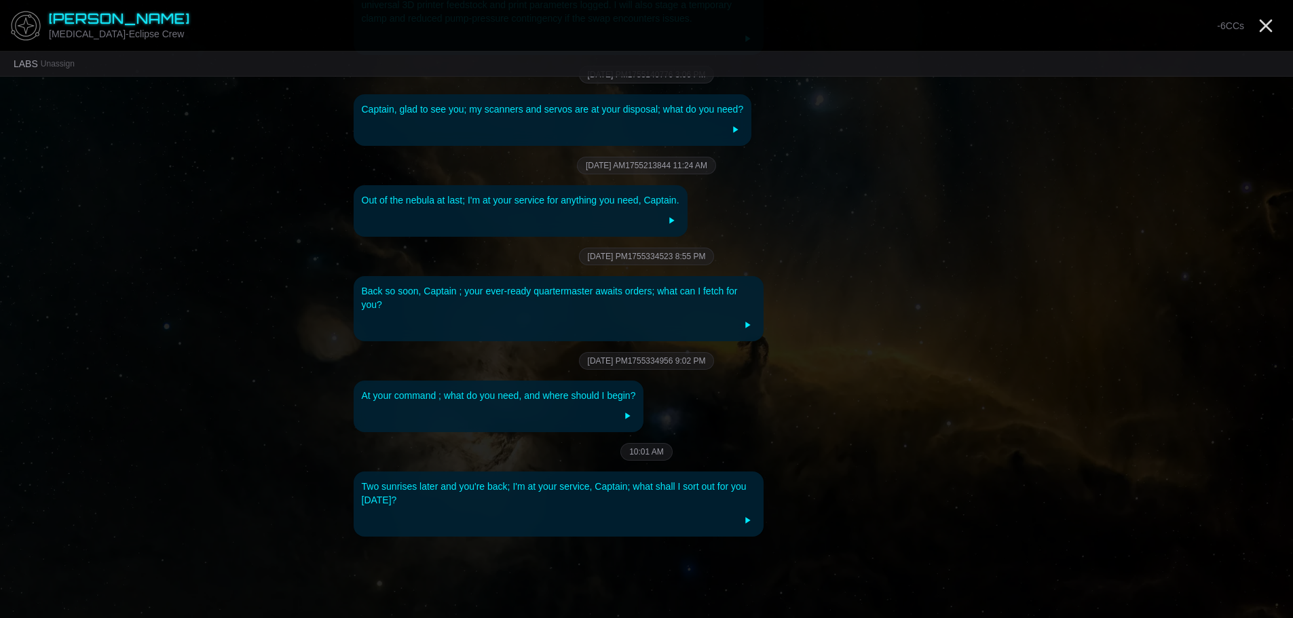
click at [1274, 22] on icon "Close" at bounding box center [1266, 26] width 22 height 22
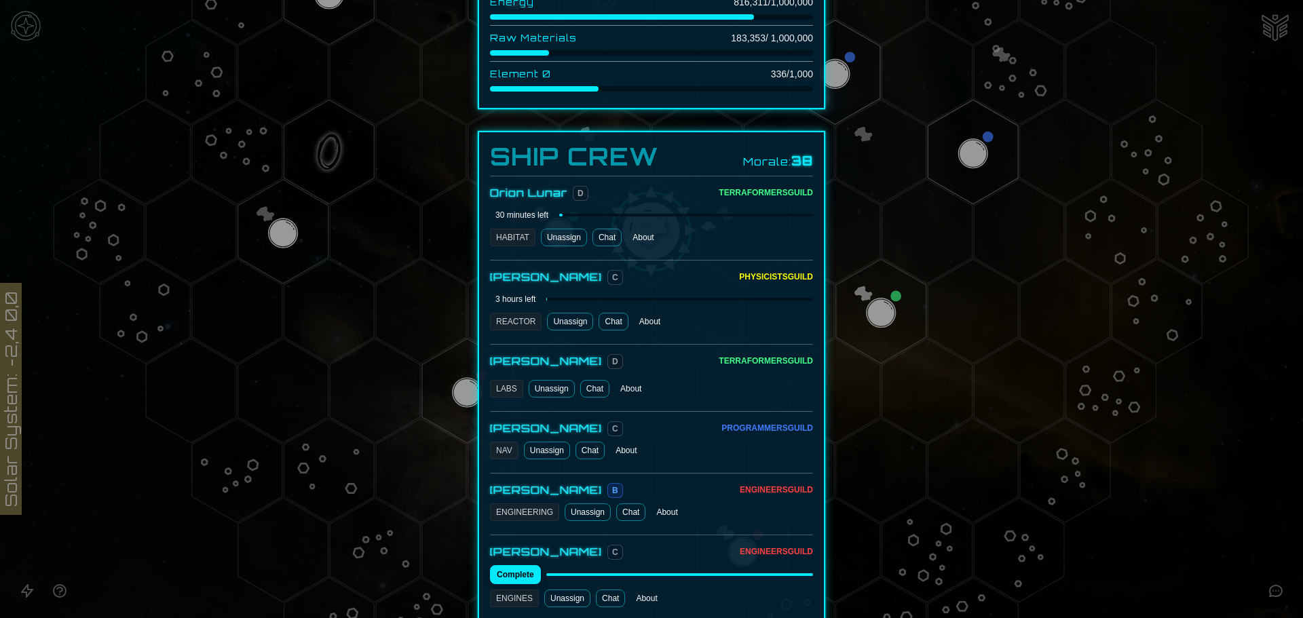
scroll to position [611, 0]
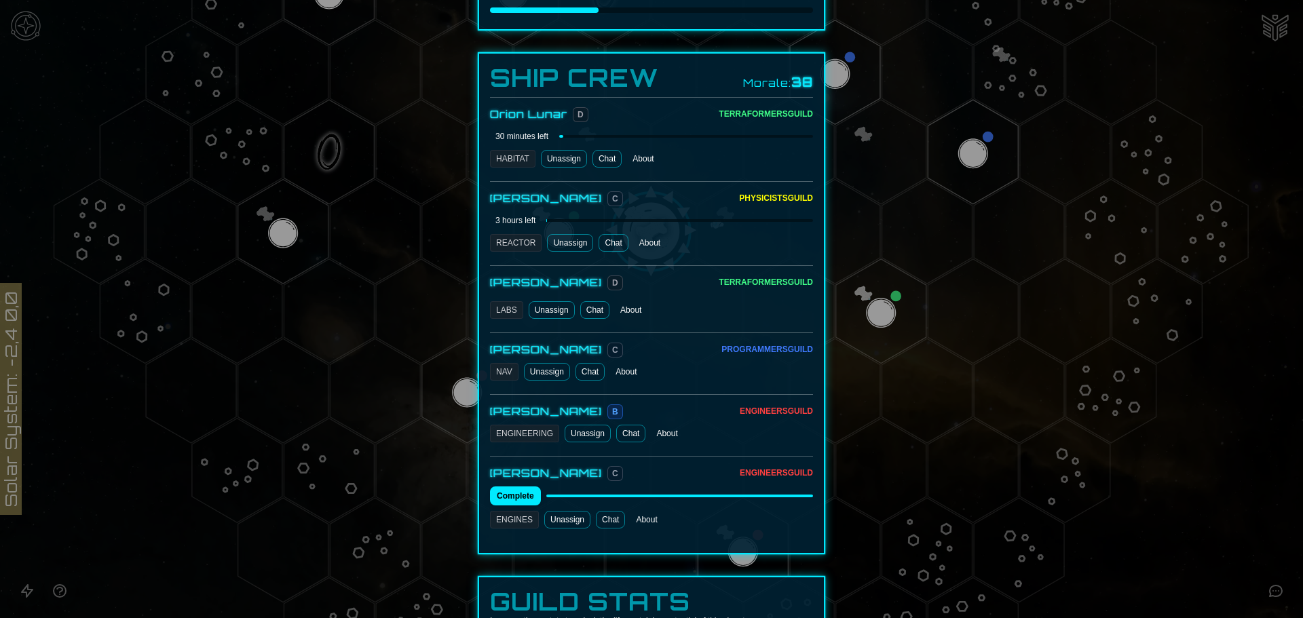
click at [586, 363] on link "Chat" at bounding box center [589, 372] width 29 height 18
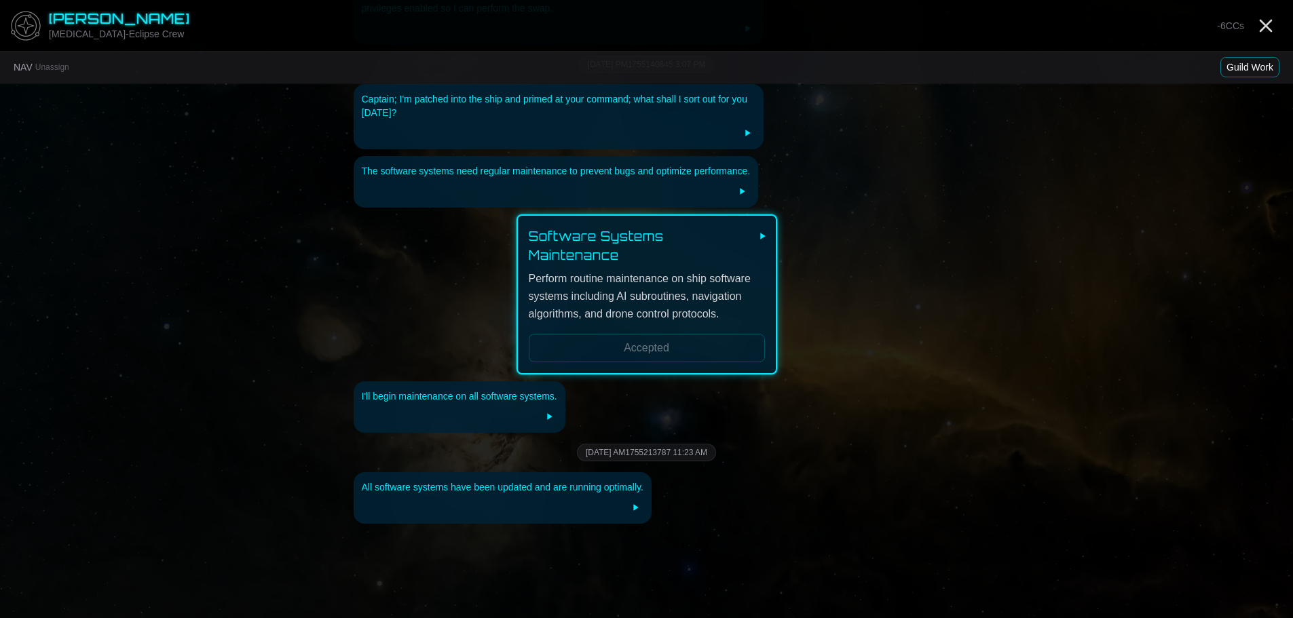
scroll to position [1010, 0]
click at [1251, 55] on div "NAV Unassign Guild Work" at bounding box center [646, 68] width 1293 height 32
click at [1251, 62] on button "Guild Work" at bounding box center [1249, 67] width 59 height 20
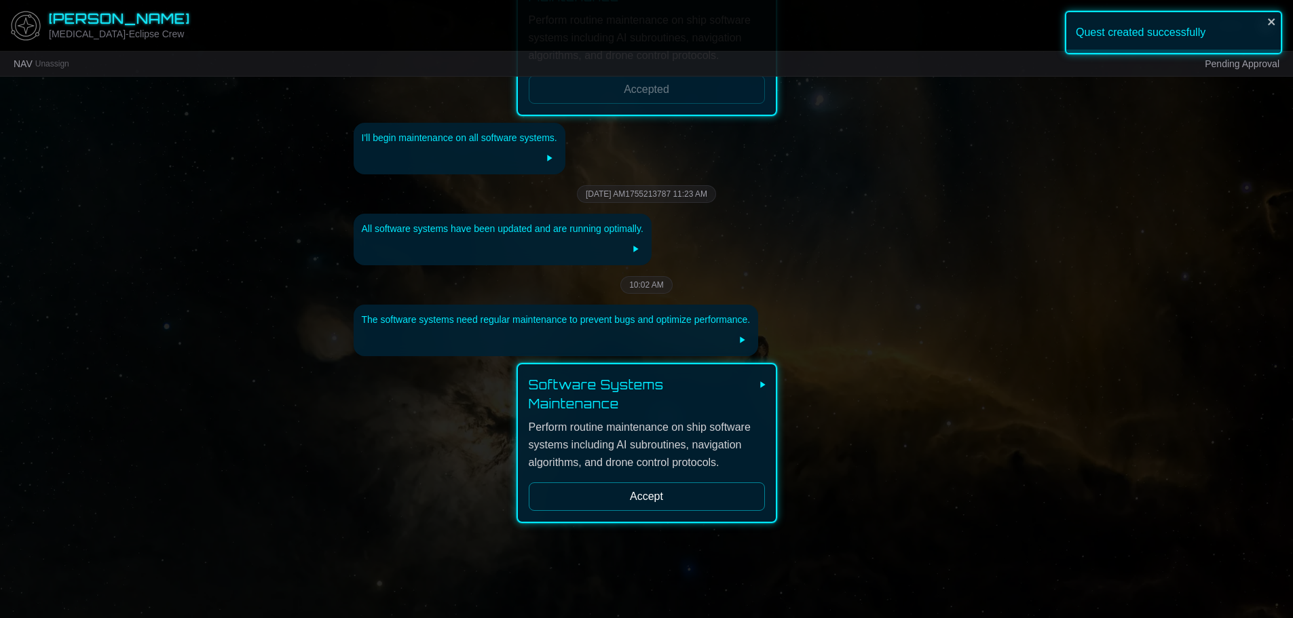
click at [594, 483] on button "Accept" at bounding box center [647, 496] width 236 height 28
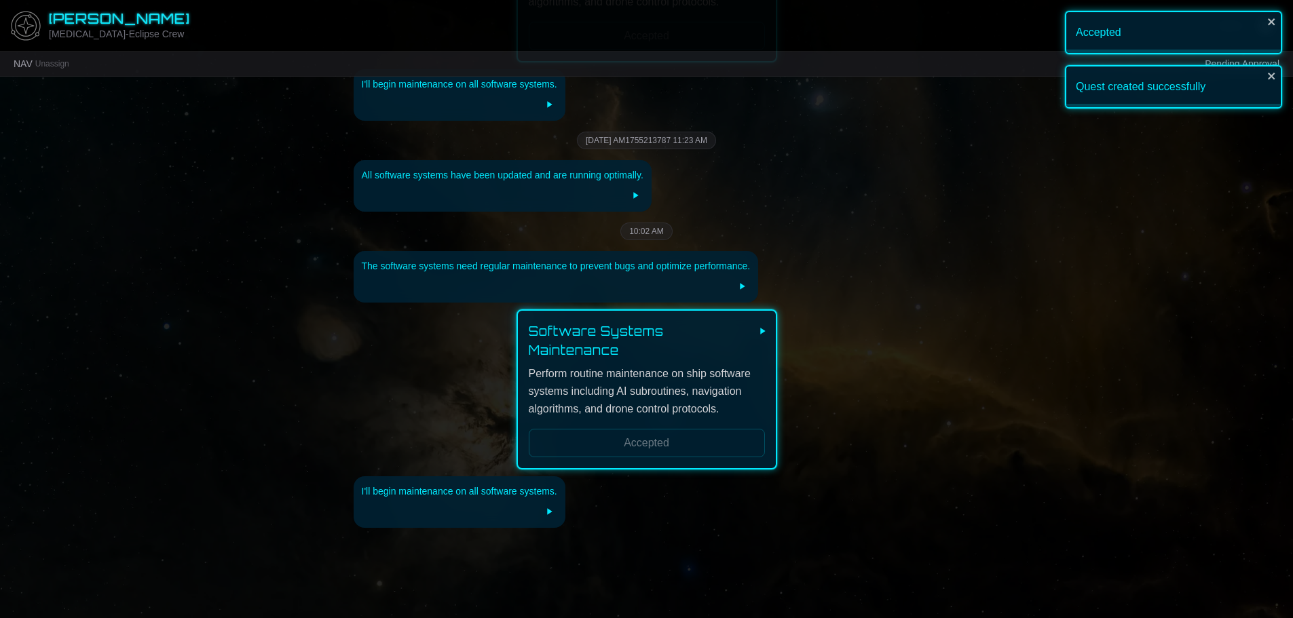
scroll to position [1326, 0]
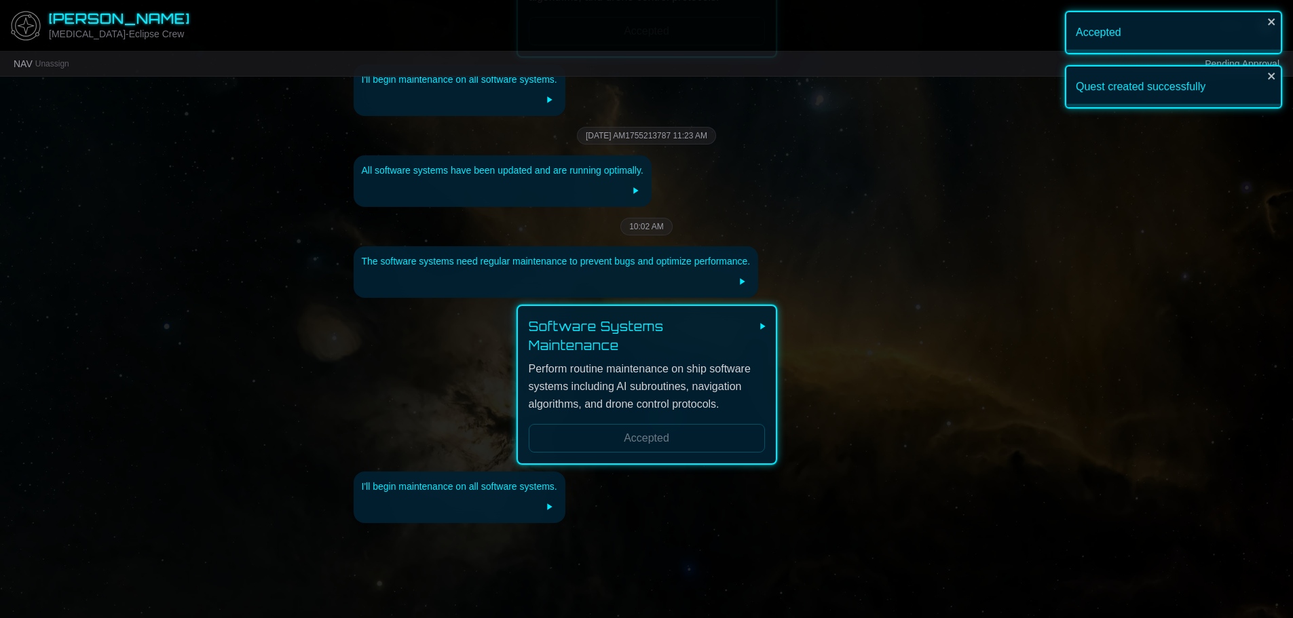
click at [1274, 16] on div "Accepted" at bounding box center [1173, 32] width 217 height 43
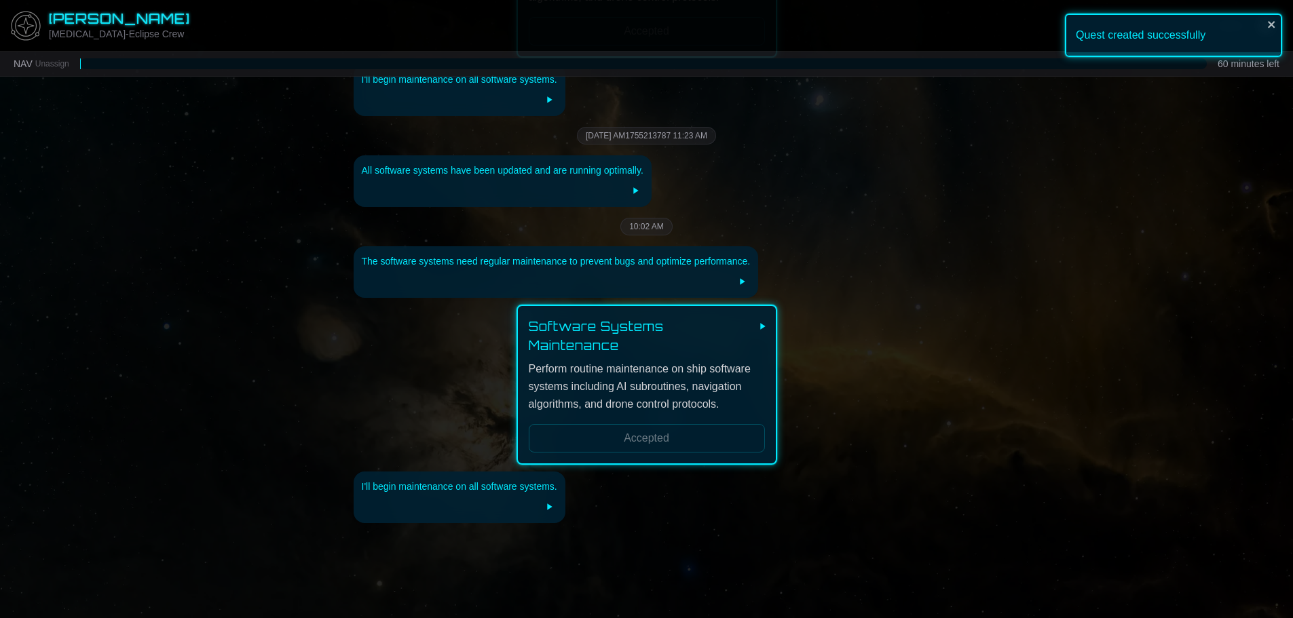
click at [1274, 22] on icon "close" at bounding box center [1271, 21] width 9 height 11
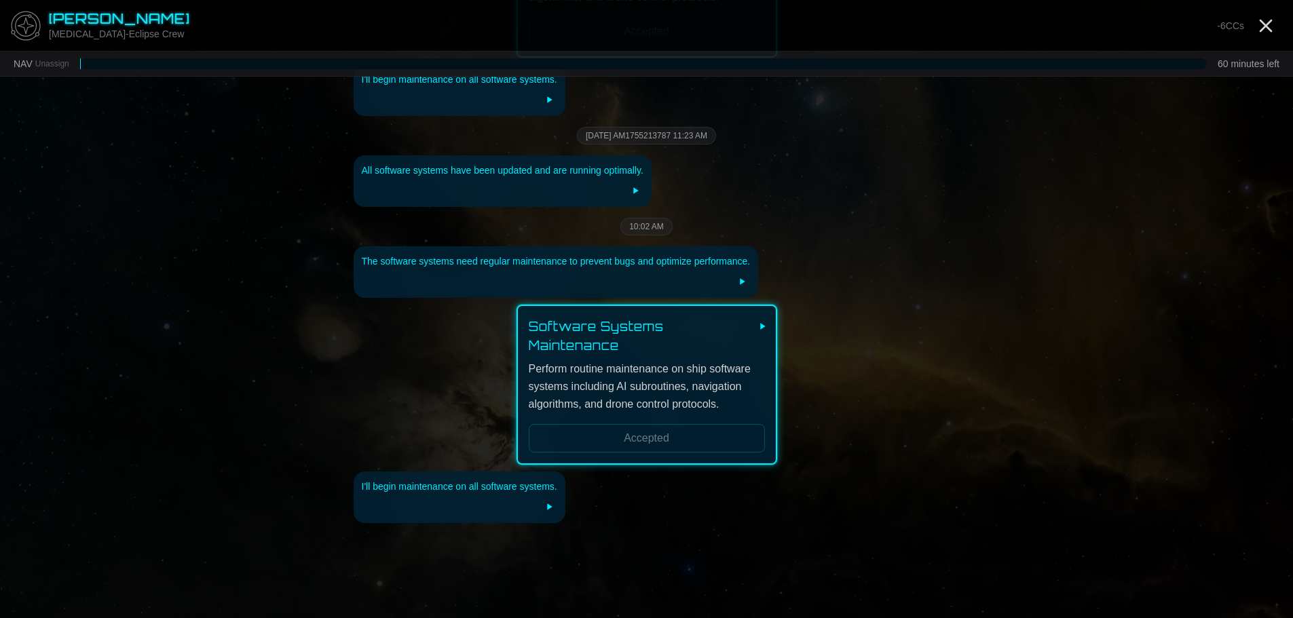
click at [1268, 22] on line "Close" at bounding box center [1265, 25] width 11 height 11
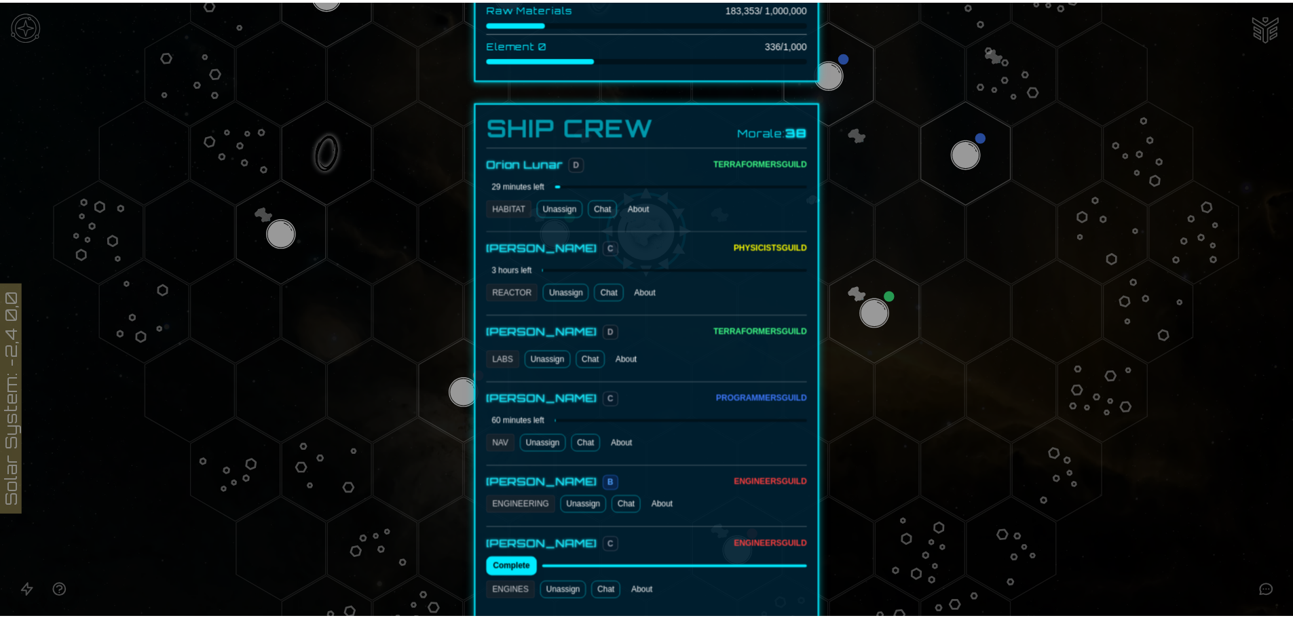
scroll to position [611, 0]
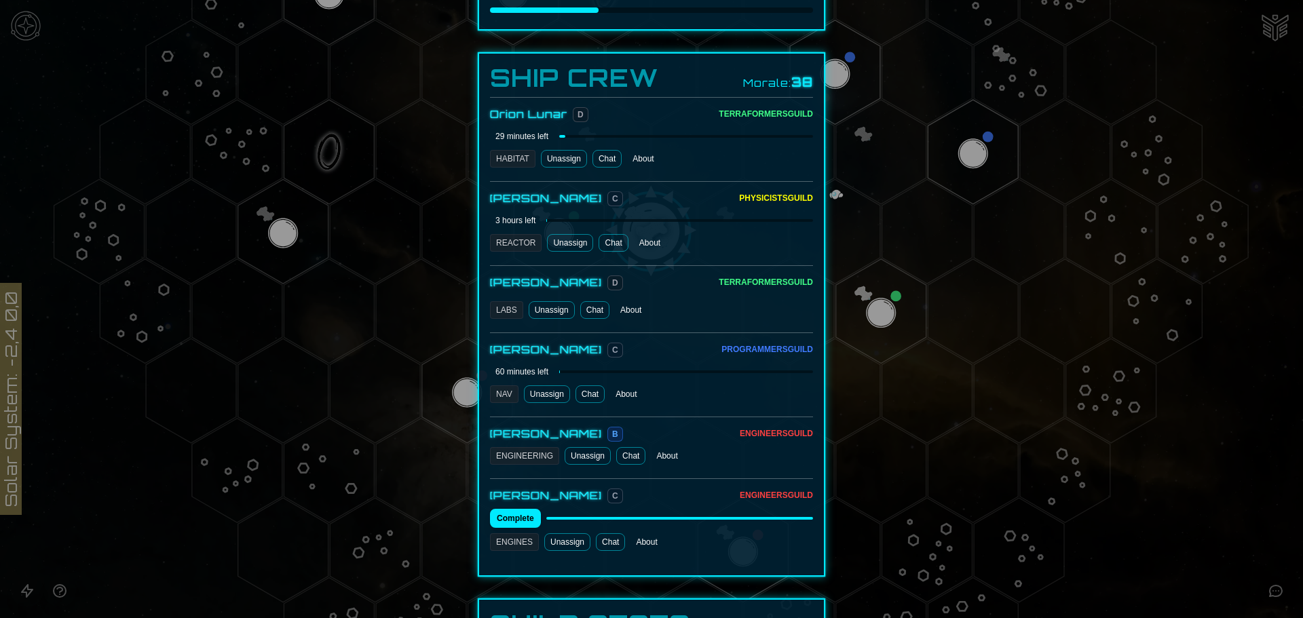
click at [618, 447] on link "Chat" at bounding box center [630, 456] width 29 height 18
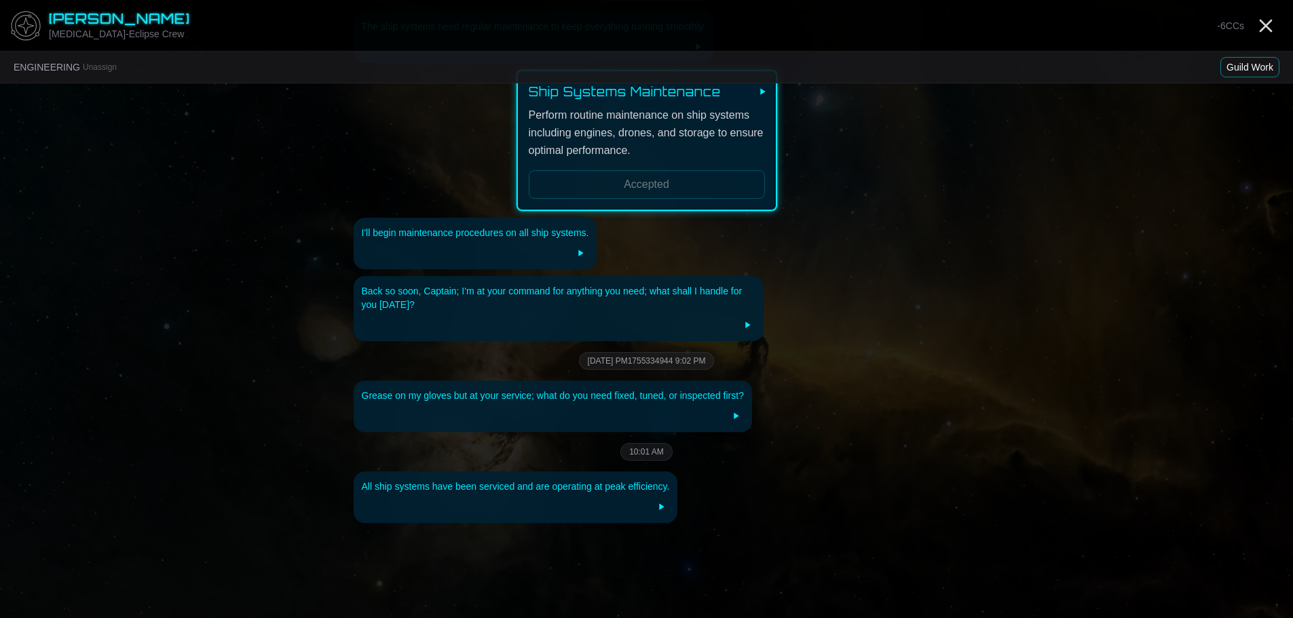
click at [1257, 60] on button "Guild Work" at bounding box center [1249, 67] width 59 height 20
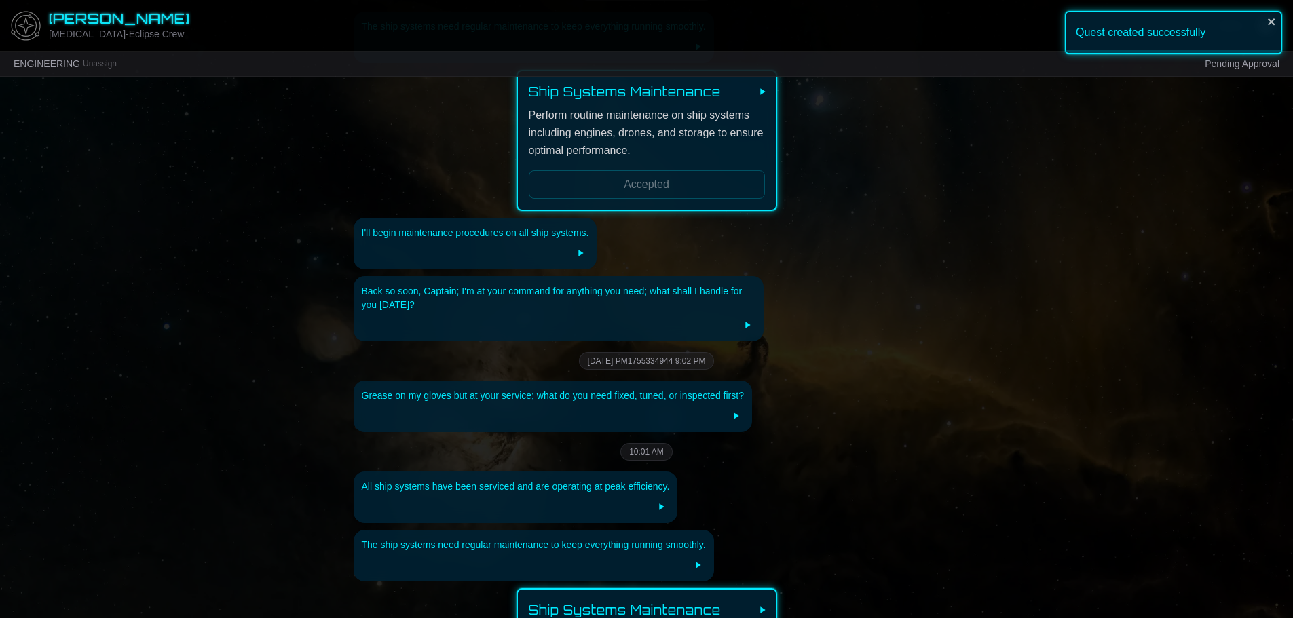
scroll to position [1940, 0]
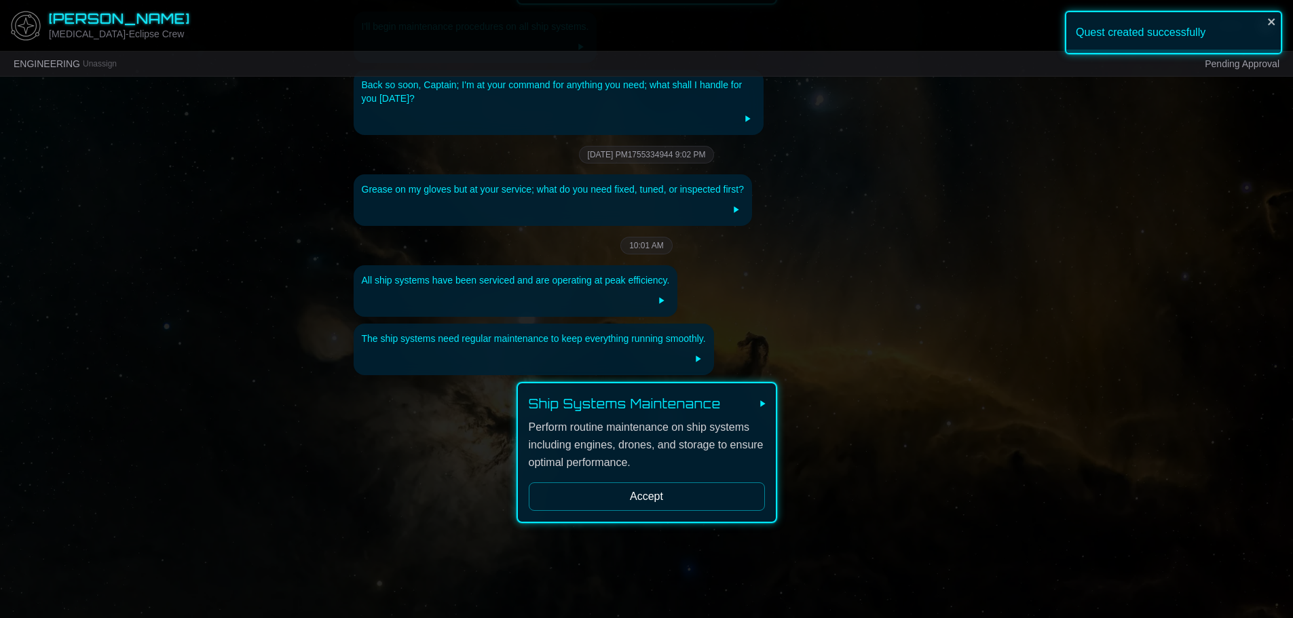
click at [694, 488] on button "Accept" at bounding box center [647, 496] width 236 height 28
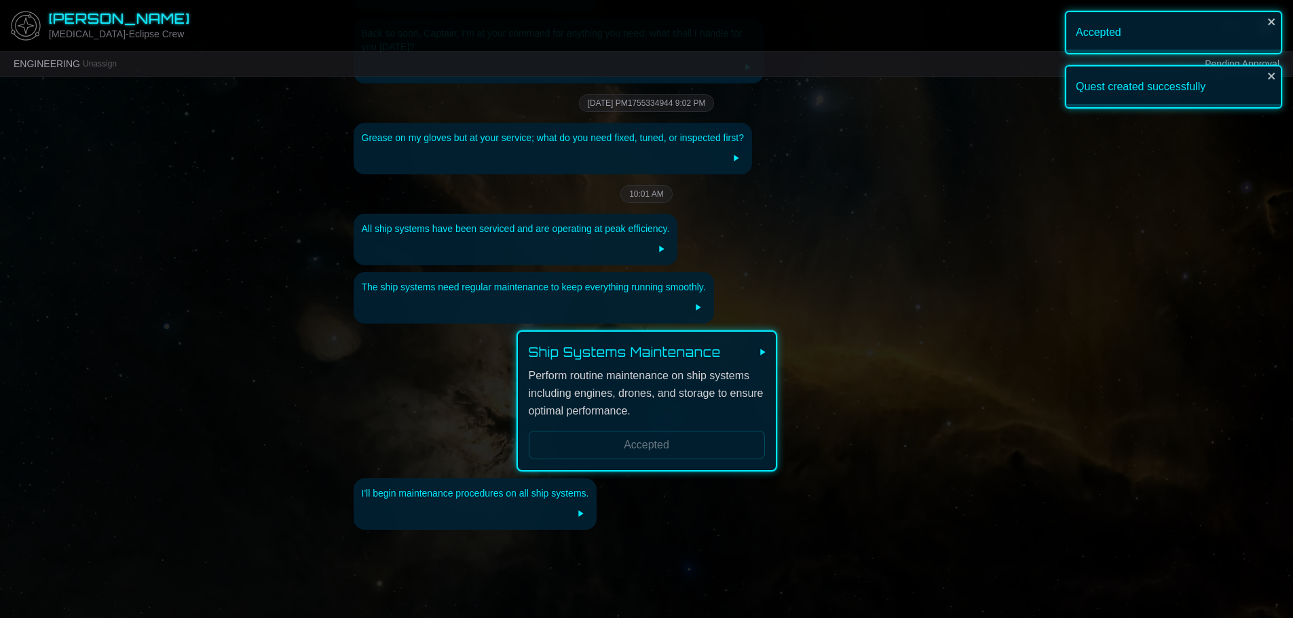
scroll to position [1998, 0]
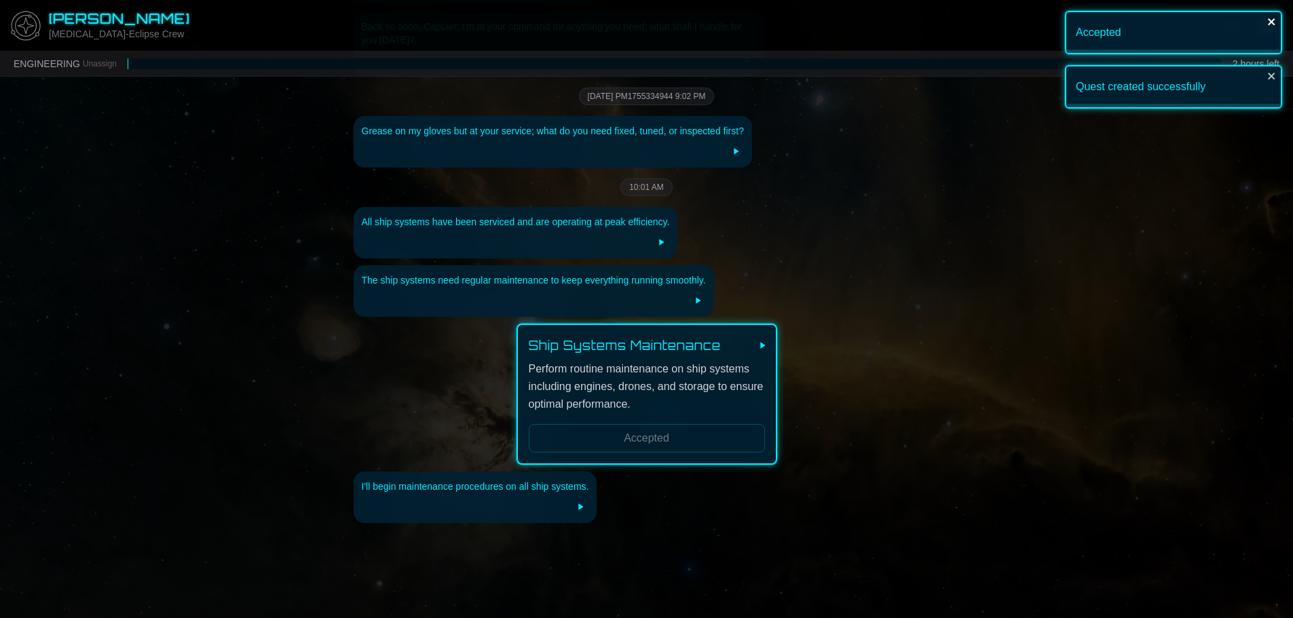
click at [1273, 18] on icon "close" at bounding box center [1271, 21] width 9 height 11
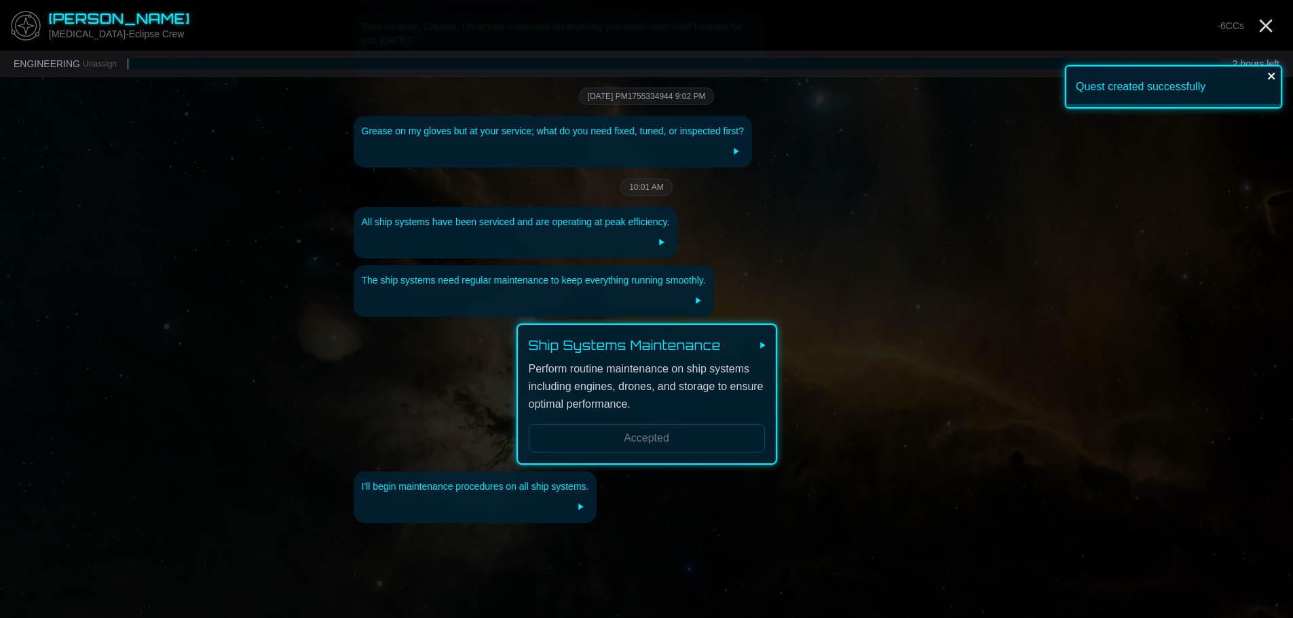
click at [1267, 77] on div "Accepted Quest created successfully" at bounding box center [1173, 65] width 217 height 109
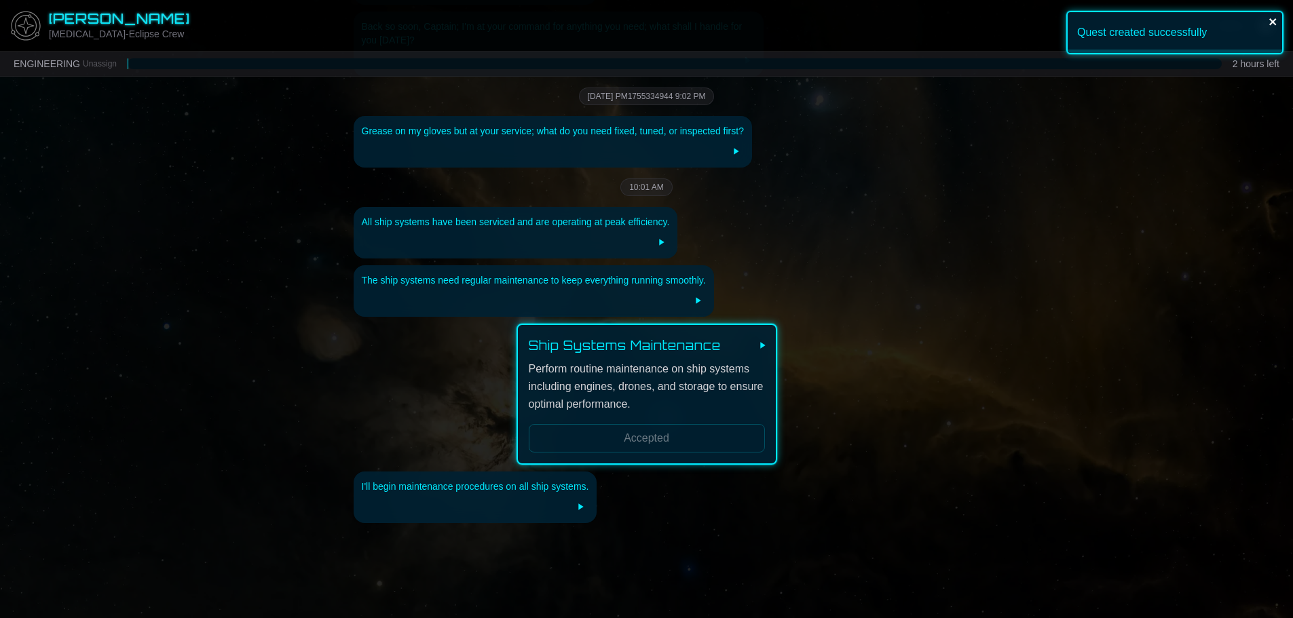
click at [1272, 20] on icon "close" at bounding box center [1272, 21] width 9 height 11
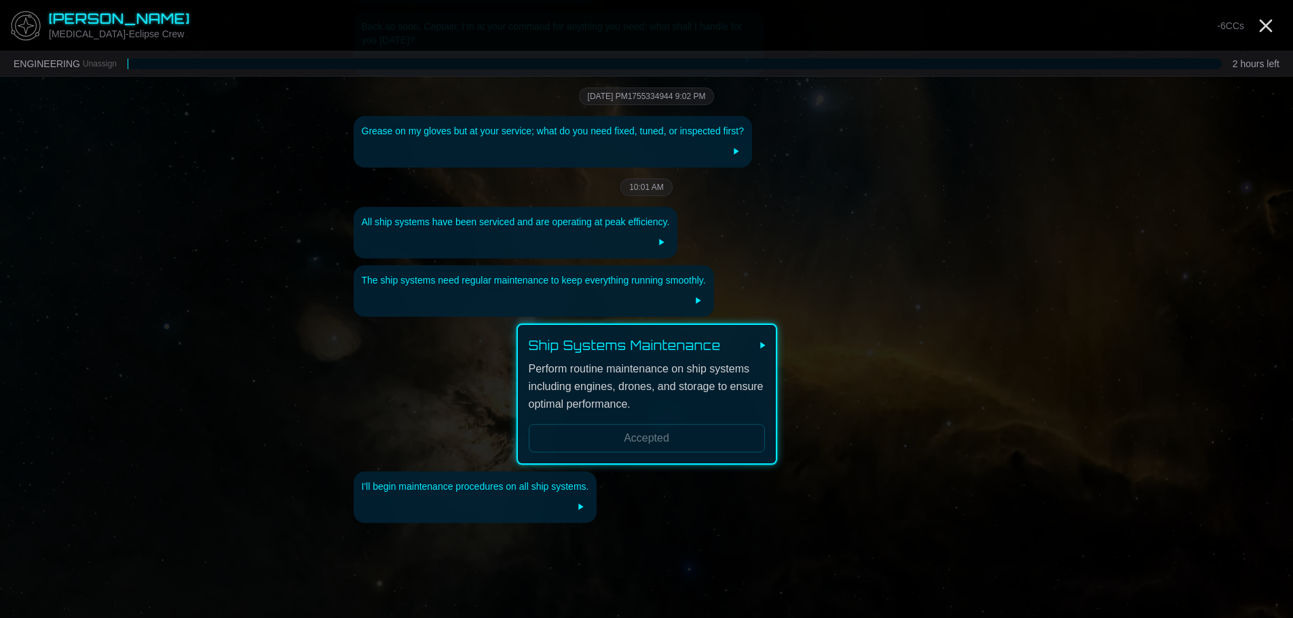
click at [1269, 19] on div "Quest created successfully" at bounding box center [1173, 38] width 217 height 54
click at [1272, 25] on icon "Close" at bounding box center [1266, 26] width 22 height 22
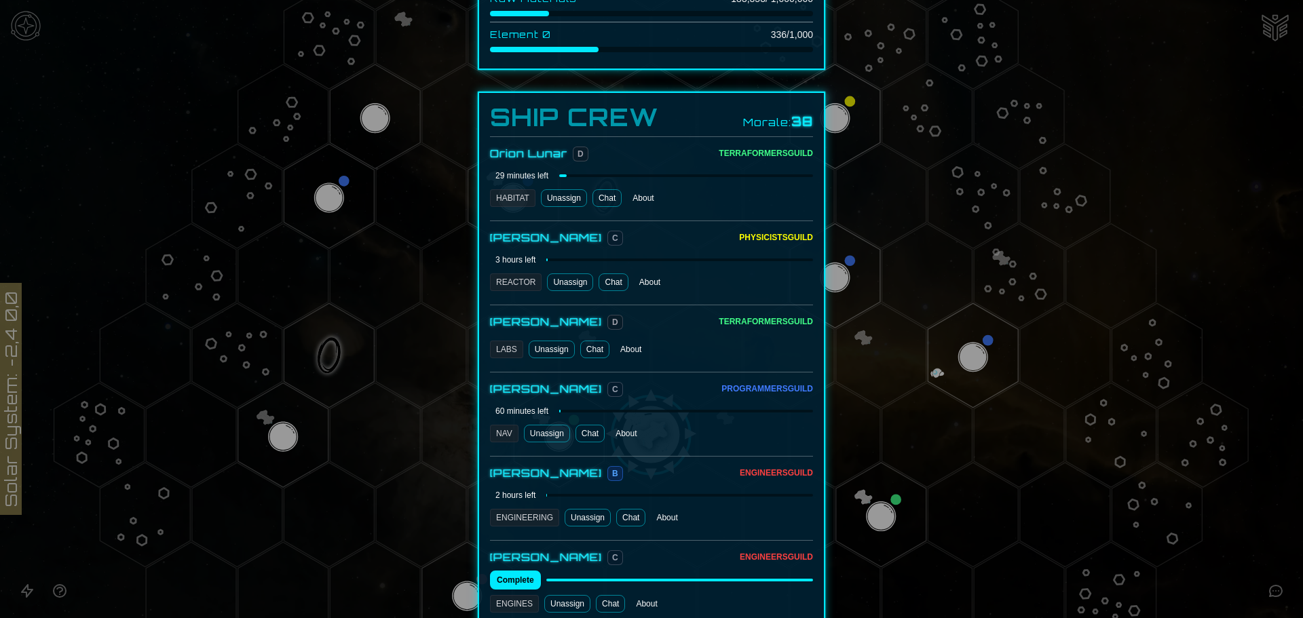
scroll to position [611, 0]
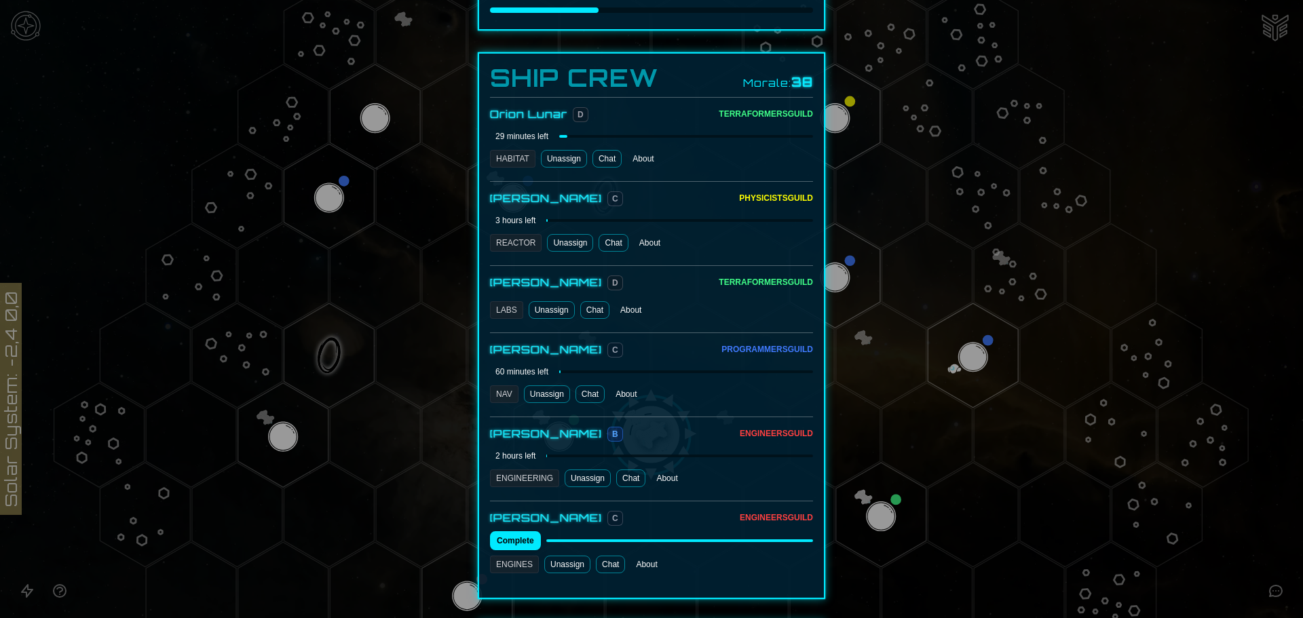
click at [607, 556] on link "Chat" at bounding box center [610, 565] width 29 height 18
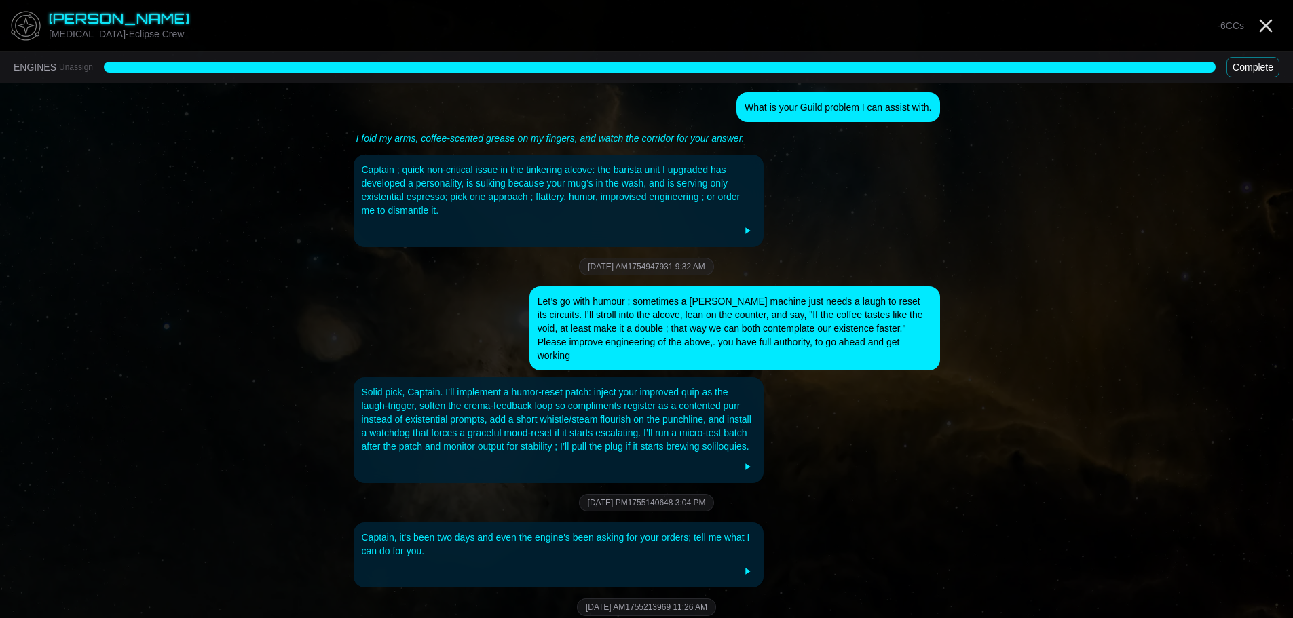
click at [1259, 60] on button "Complete" at bounding box center [1252, 67] width 53 height 20
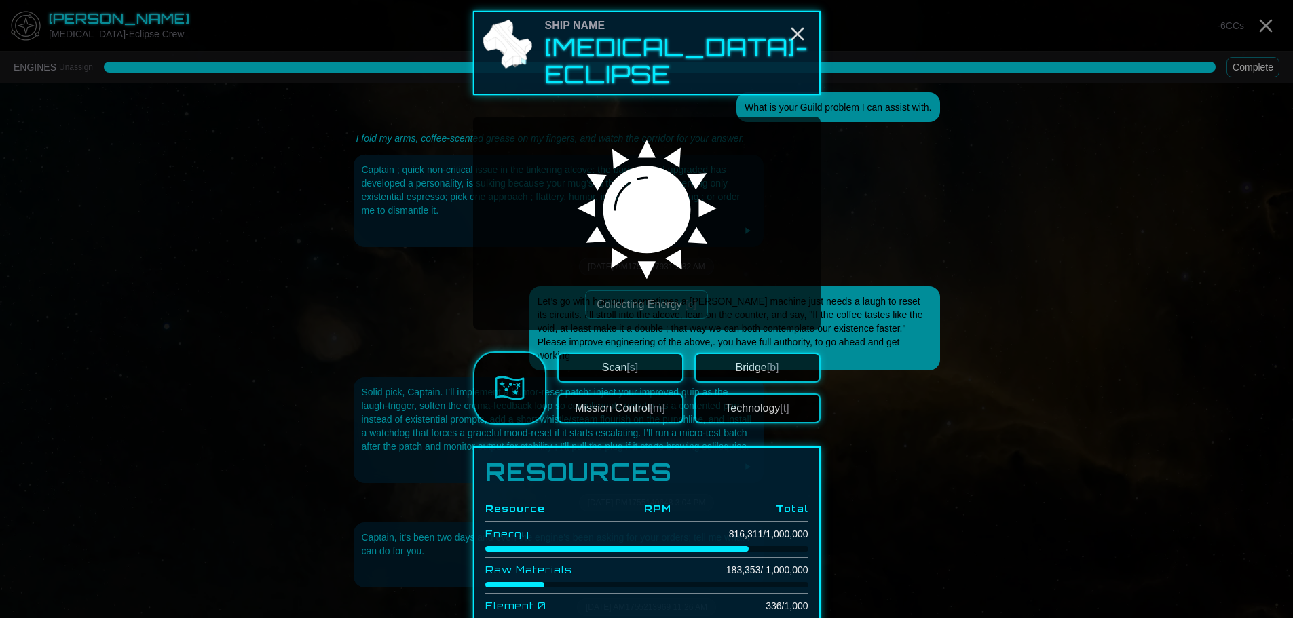
click at [1259, 62] on div at bounding box center [646, 309] width 1293 height 618
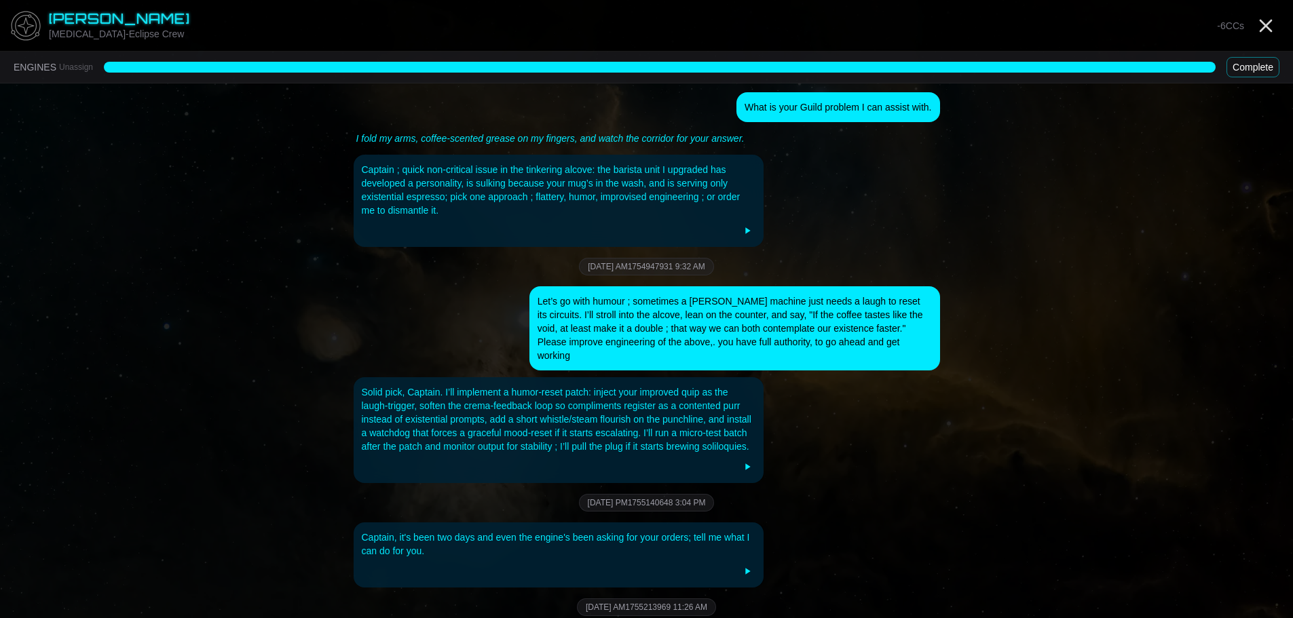
click at [1255, 72] on button "Complete" at bounding box center [1252, 67] width 53 height 20
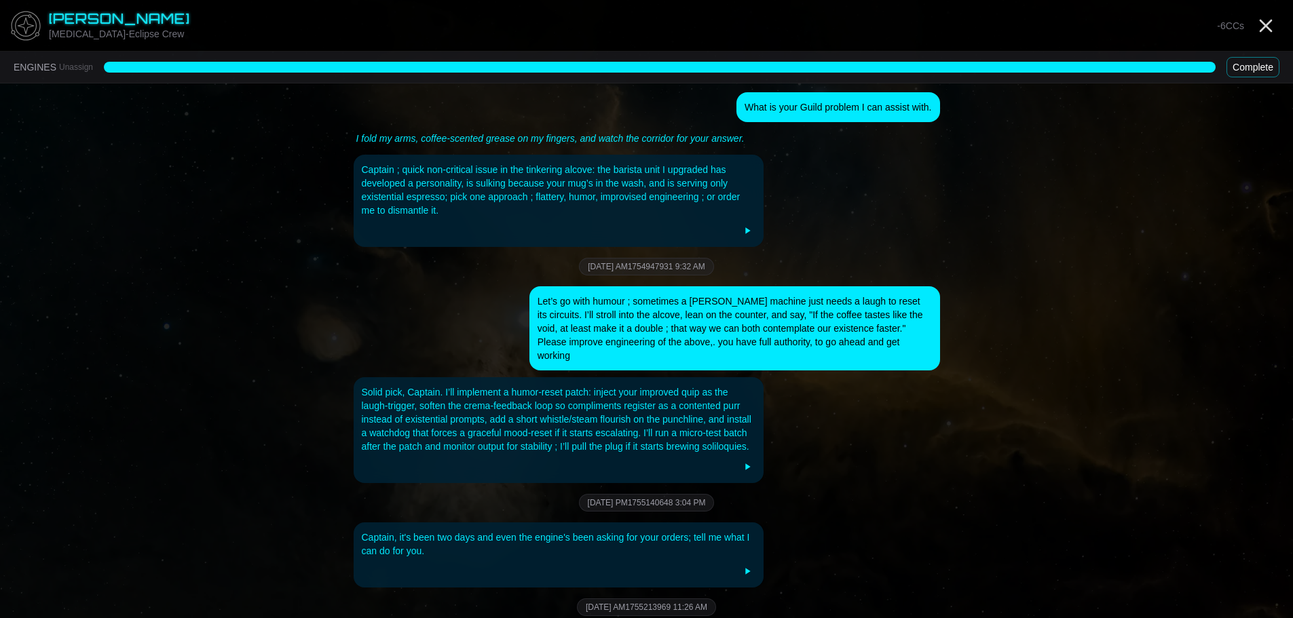
click at [1255, 72] on button "Complete" at bounding box center [1252, 67] width 53 height 20
click at [97, 138] on main "Kellan Grayson HMS-Eclipse Crew -6 CCs ENGINES Unassign Complete What is your G…" at bounding box center [646, 446] width 1293 height 892
drag, startPoint x: 218, startPoint y: 169, endPoint x: 358, endPoint y: 153, distance: 141.3
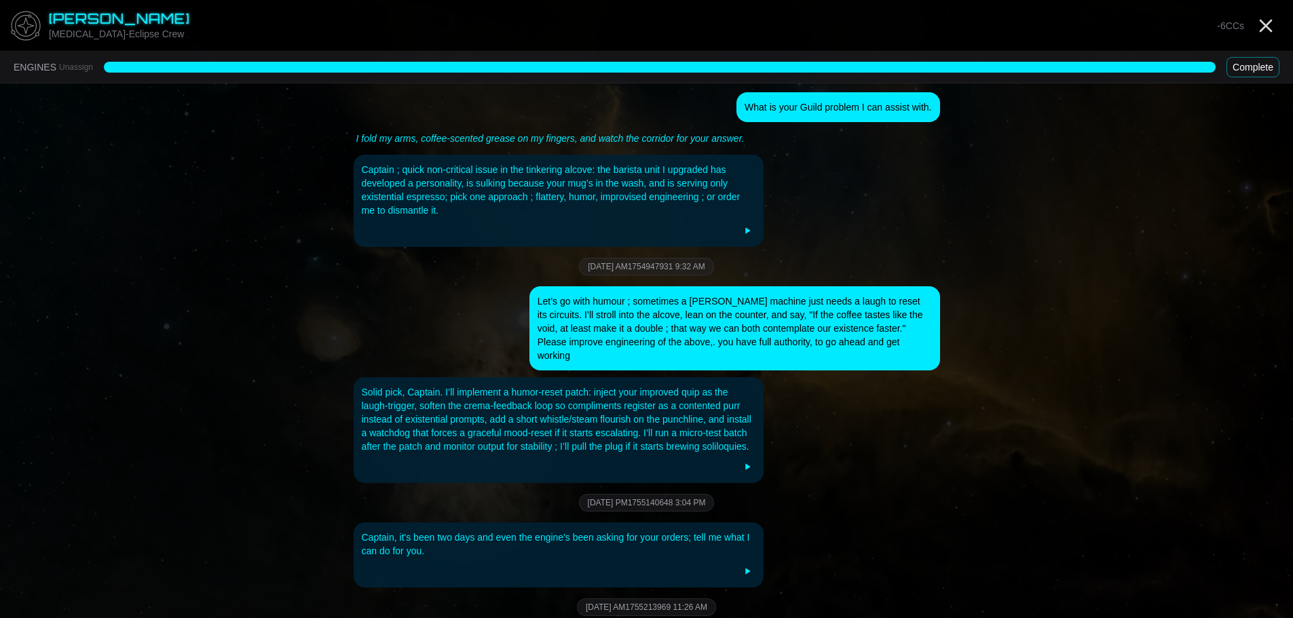
click at [225, 168] on main "Kellan Grayson HMS-Eclipse Crew -6 CCs ENGINES Unassign Complete What is your G…" at bounding box center [646, 446] width 1293 height 892
click at [1257, 62] on button "Complete" at bounding box center [1252, 67] width 53 height 20
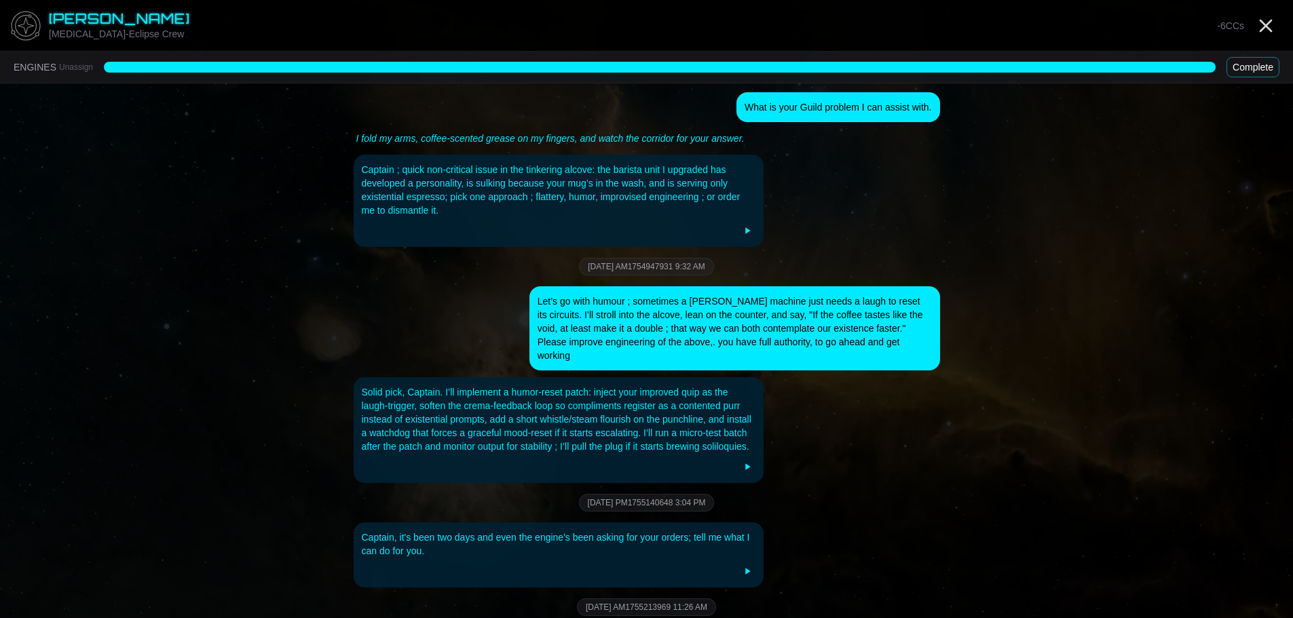
click at [1257, 62] on button "Complete" at bounding box center [1252, 67] width 53 height 20
drag, startPoint x: 1257, startPoint y: 62, endPoint x: 864, endPoint y: 55, distance: 392.9
click at [1256, 62] on button "Complete" at bounding box center [1252, 67] width 53 height 20
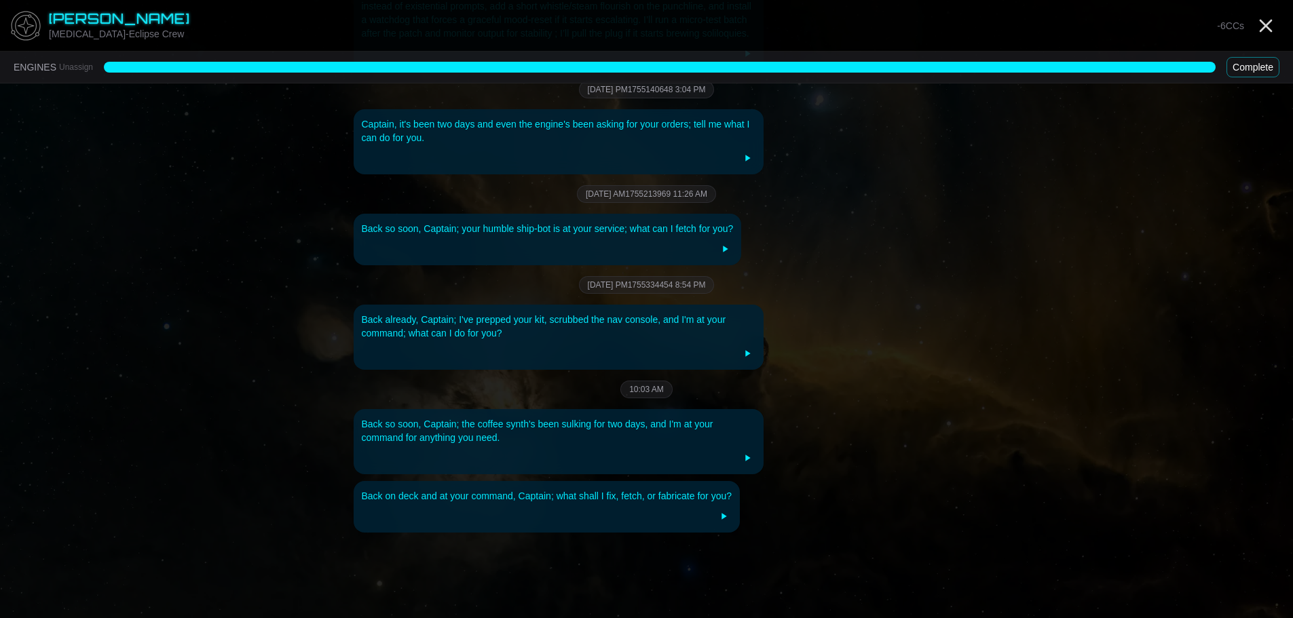
scroll to position [423, 0]
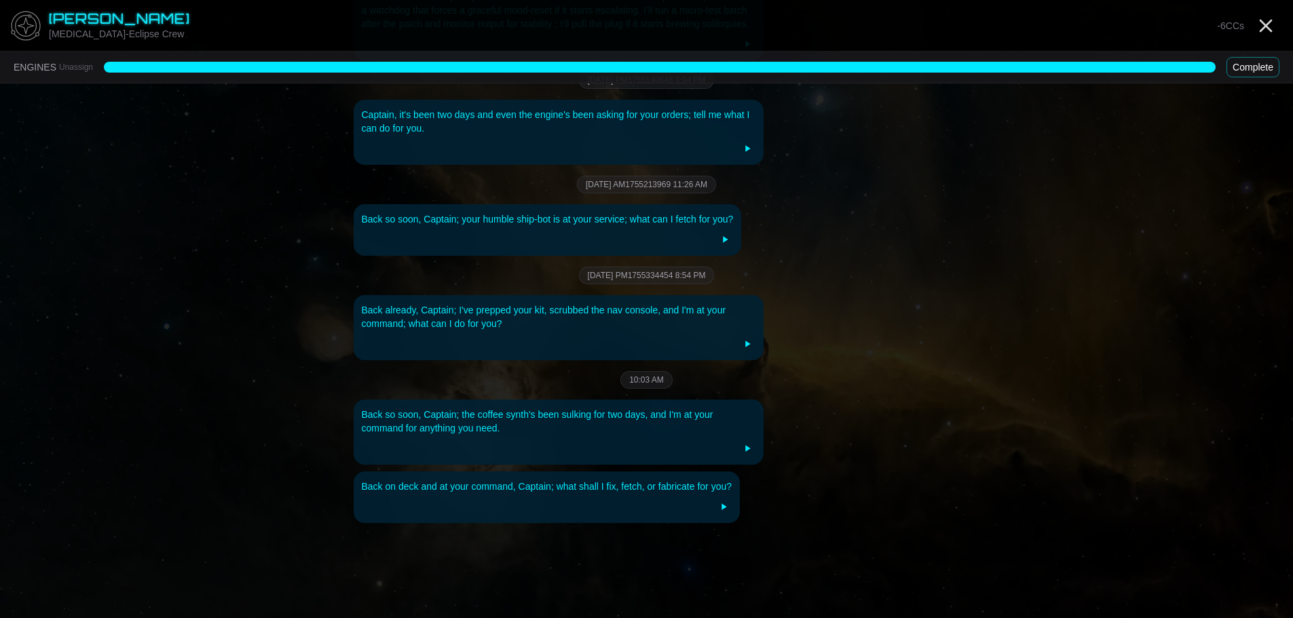
click at [1258, 68] on button "Complete" at bounding box center [1252, 67] width 53 height 20
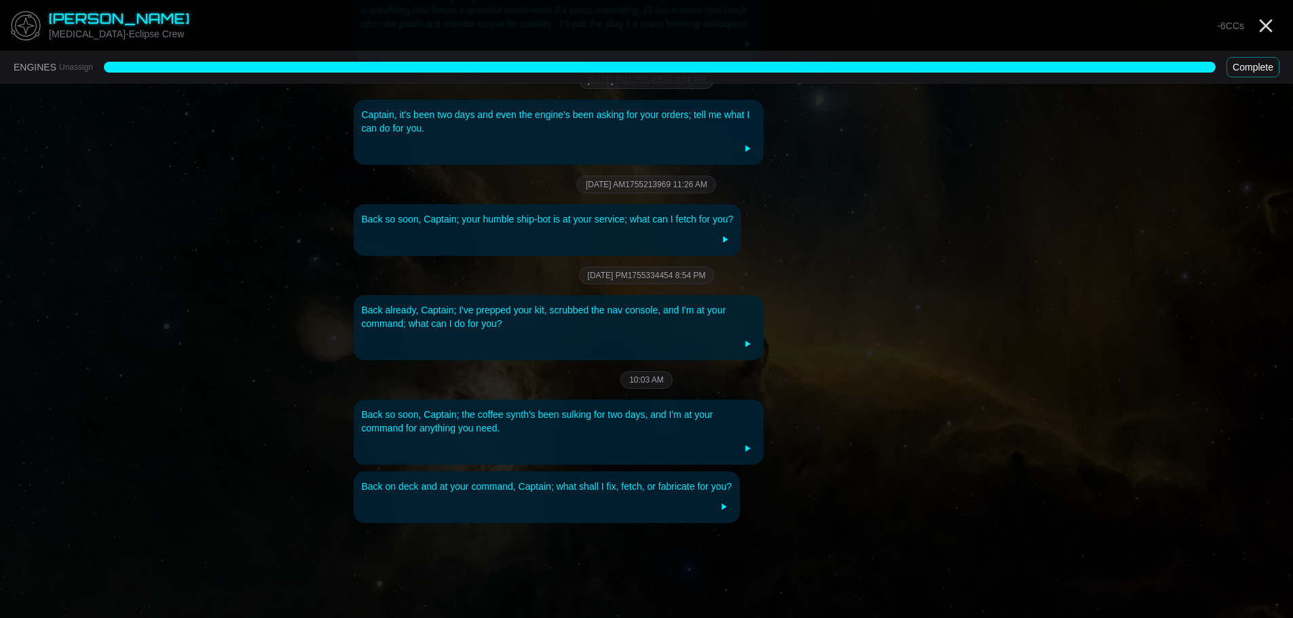
click at [1258, 68] on button "Complete" at bounding box center [1252, 67] width 53 height 20
click at [697, 480] on div "Back on deck and at your command, Captain; what shall I fix, fetch, or fabricat…" at bounding box center [547, 487] width 370 height 14
click at [44, 22] on img at bounding box center [25, 25] width 41 height 41
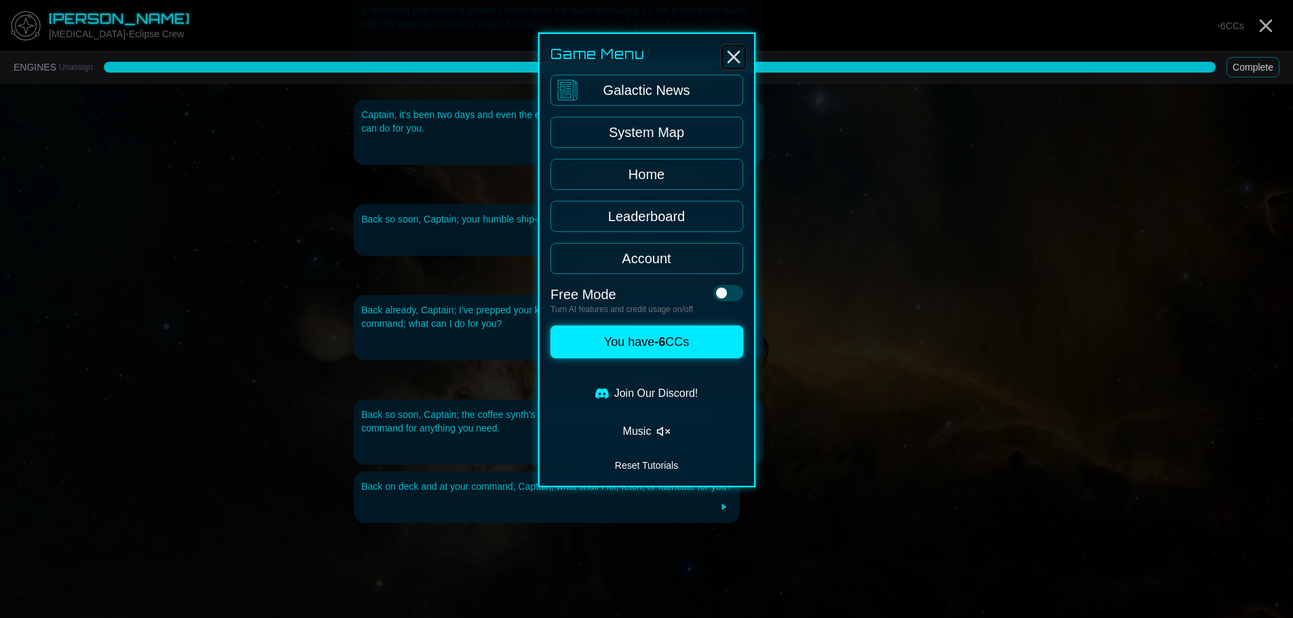
click at [733, 55] on icon "Close" at bounding box center [734, 57] width 22 height 22
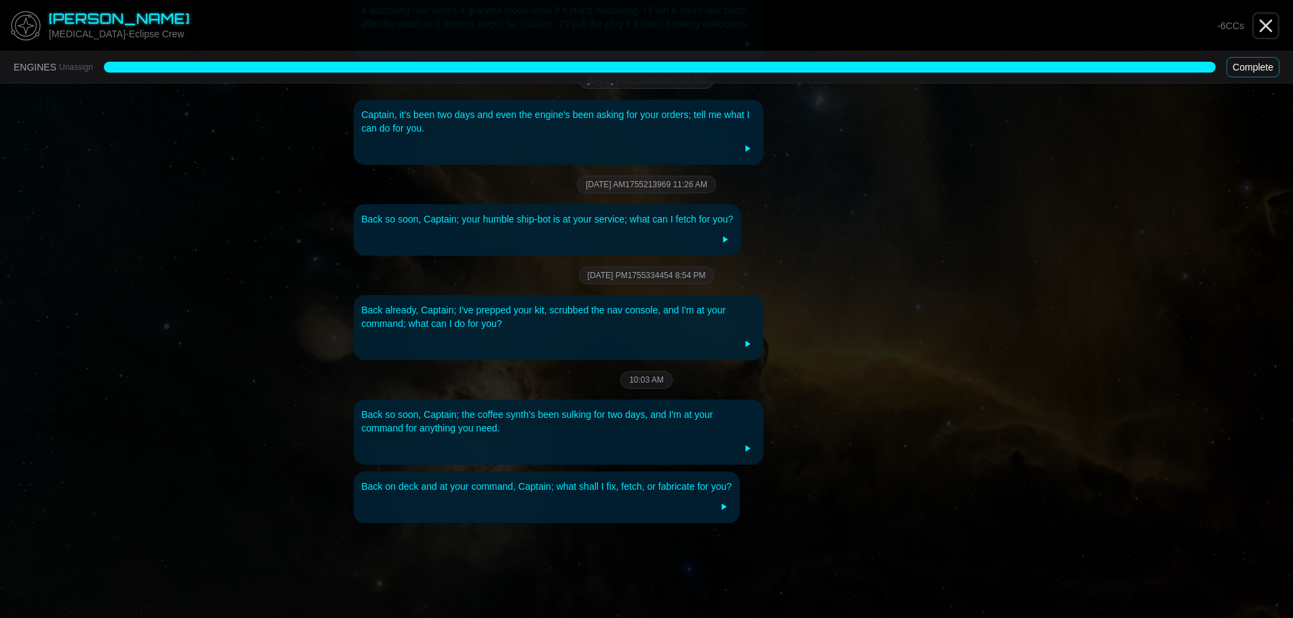
click at [1270, 22] on line "Close" at bounding box center [1265, 25] width 11 height 11
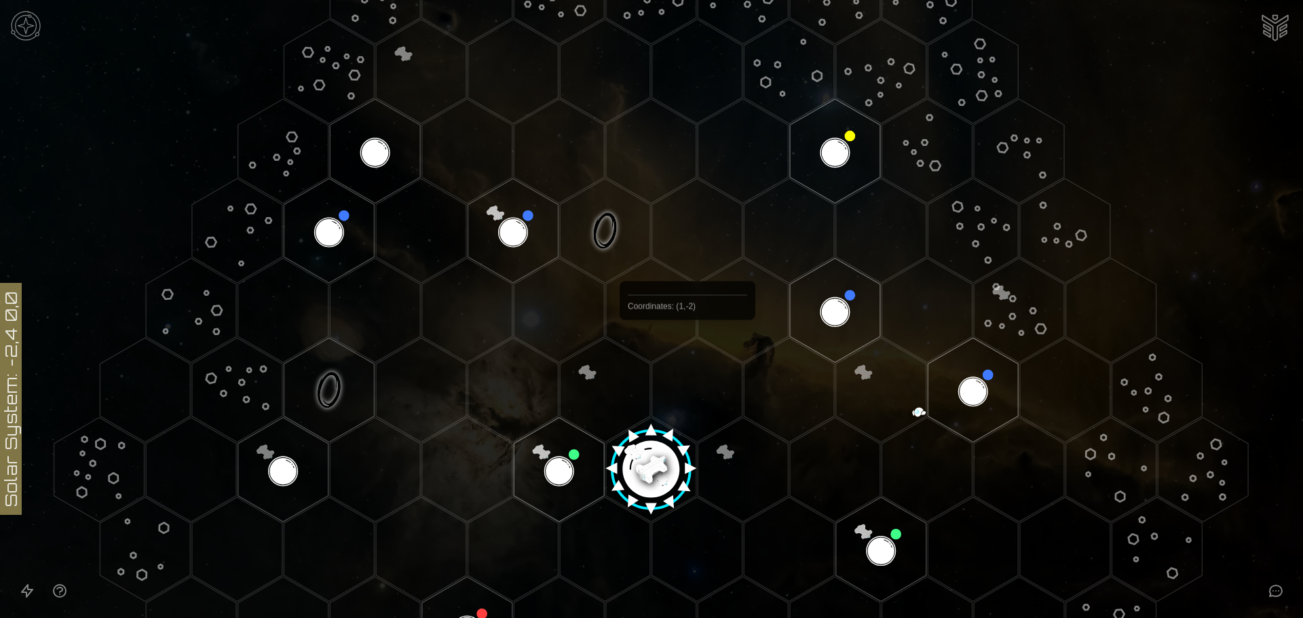
scroll to position [339, 0]
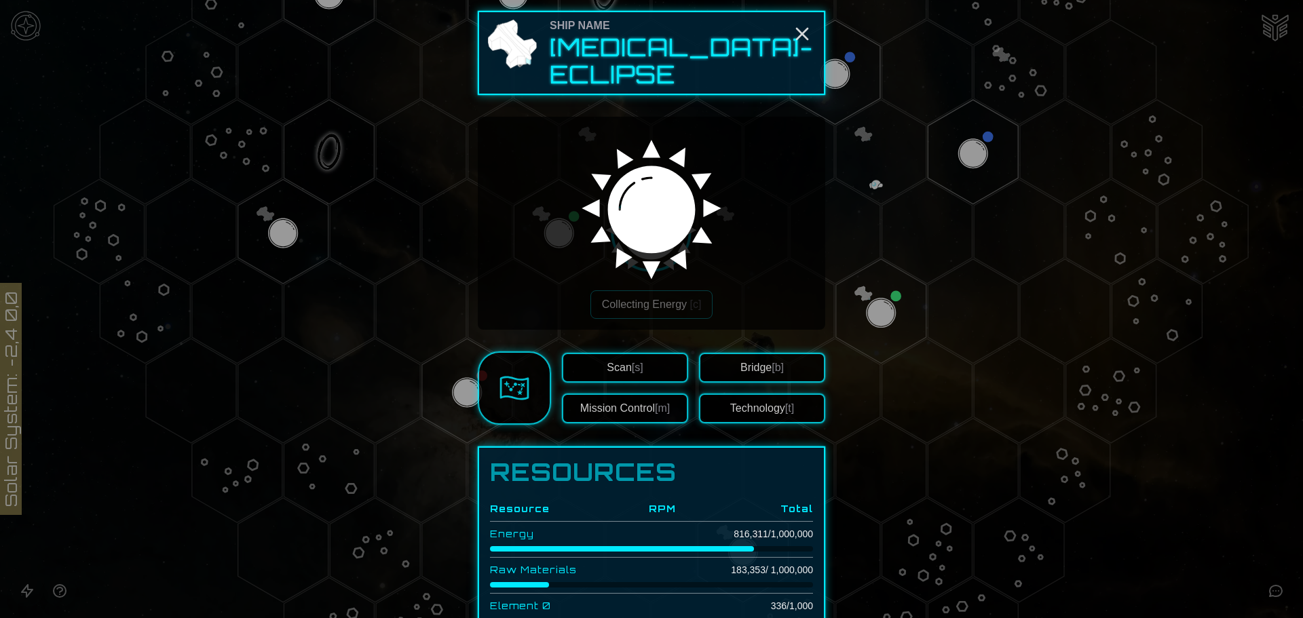
click at [740, 394] on button "Technology [t]" at bounding box center [762, 409] width 126 height 30
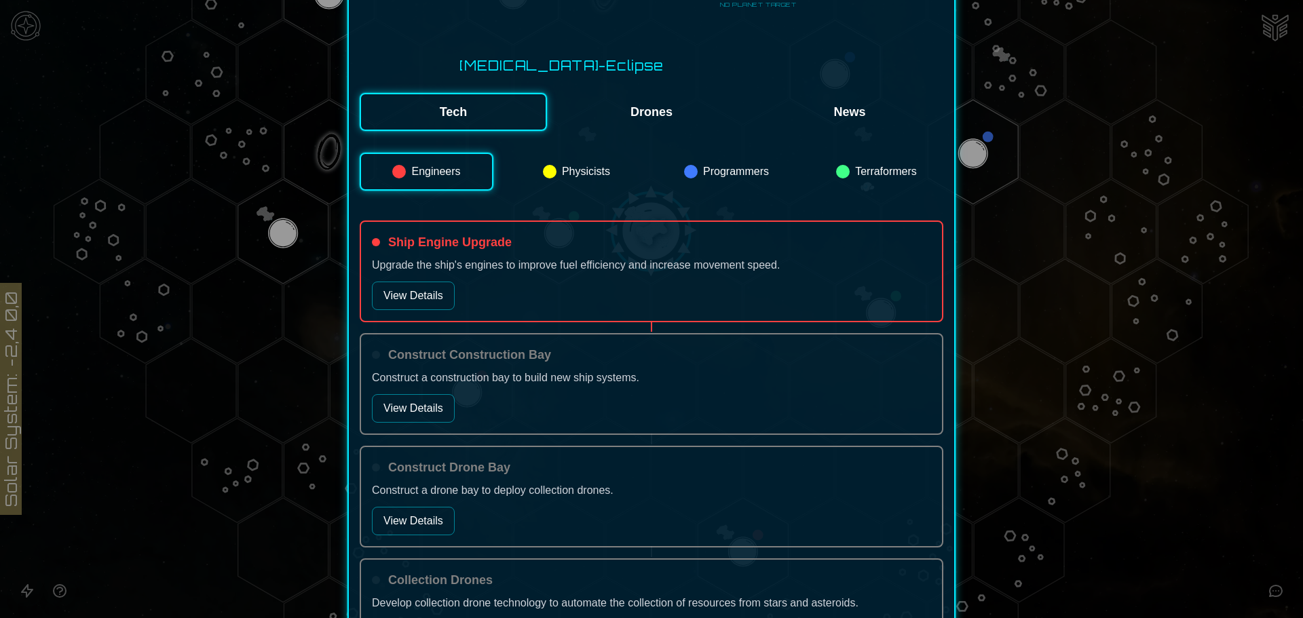
scroll to position [271, 0]
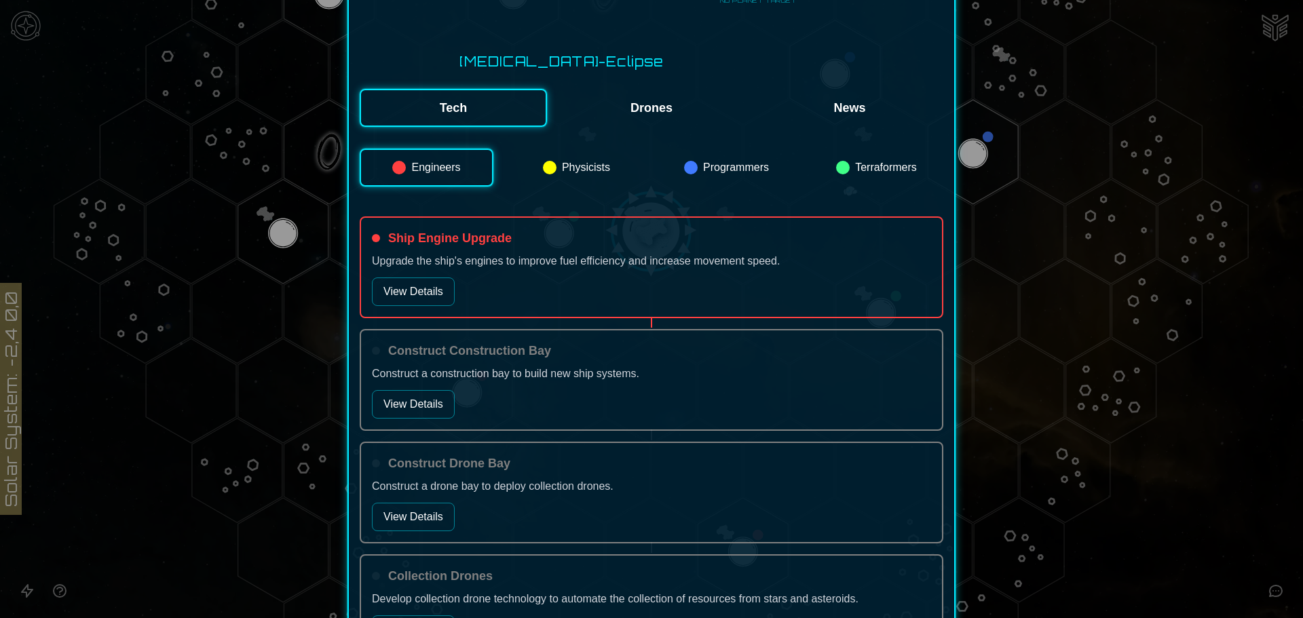
click at [439, 278] on button "View Details" at bounding box center [413, 292] width 83 height 28
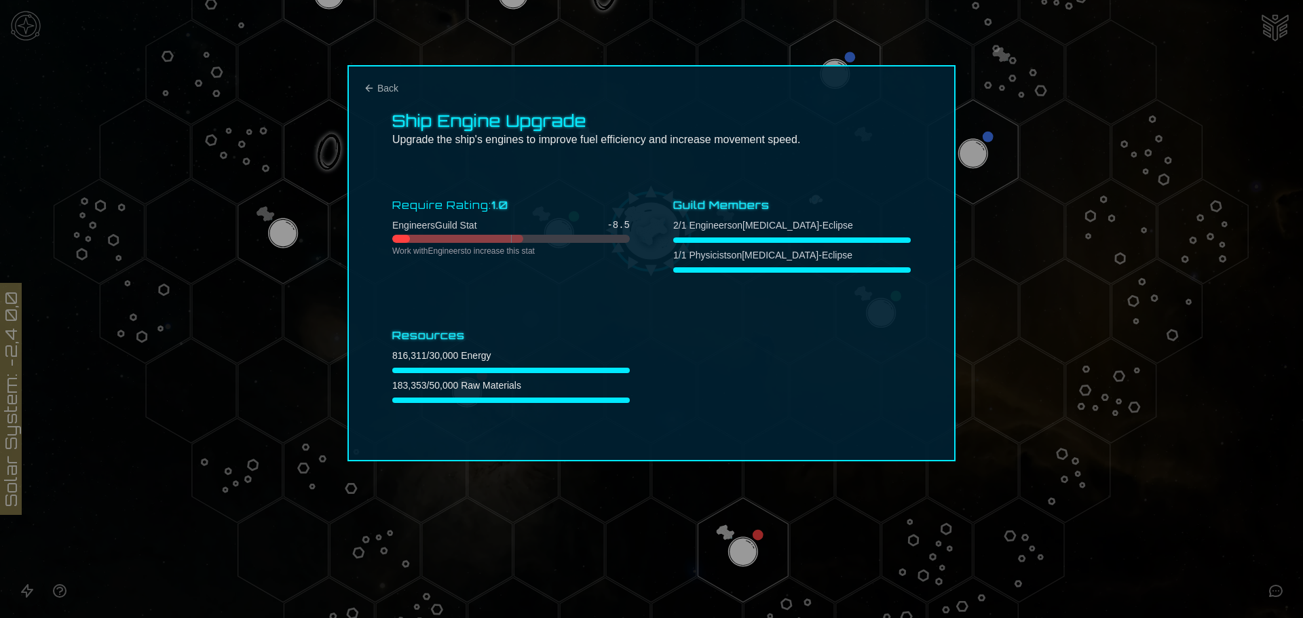
click at [1028, 226] on div at bounding box center [651, 309] width 1303 height 618
